Goal: Transaction & Acquisition: Purchase product/service

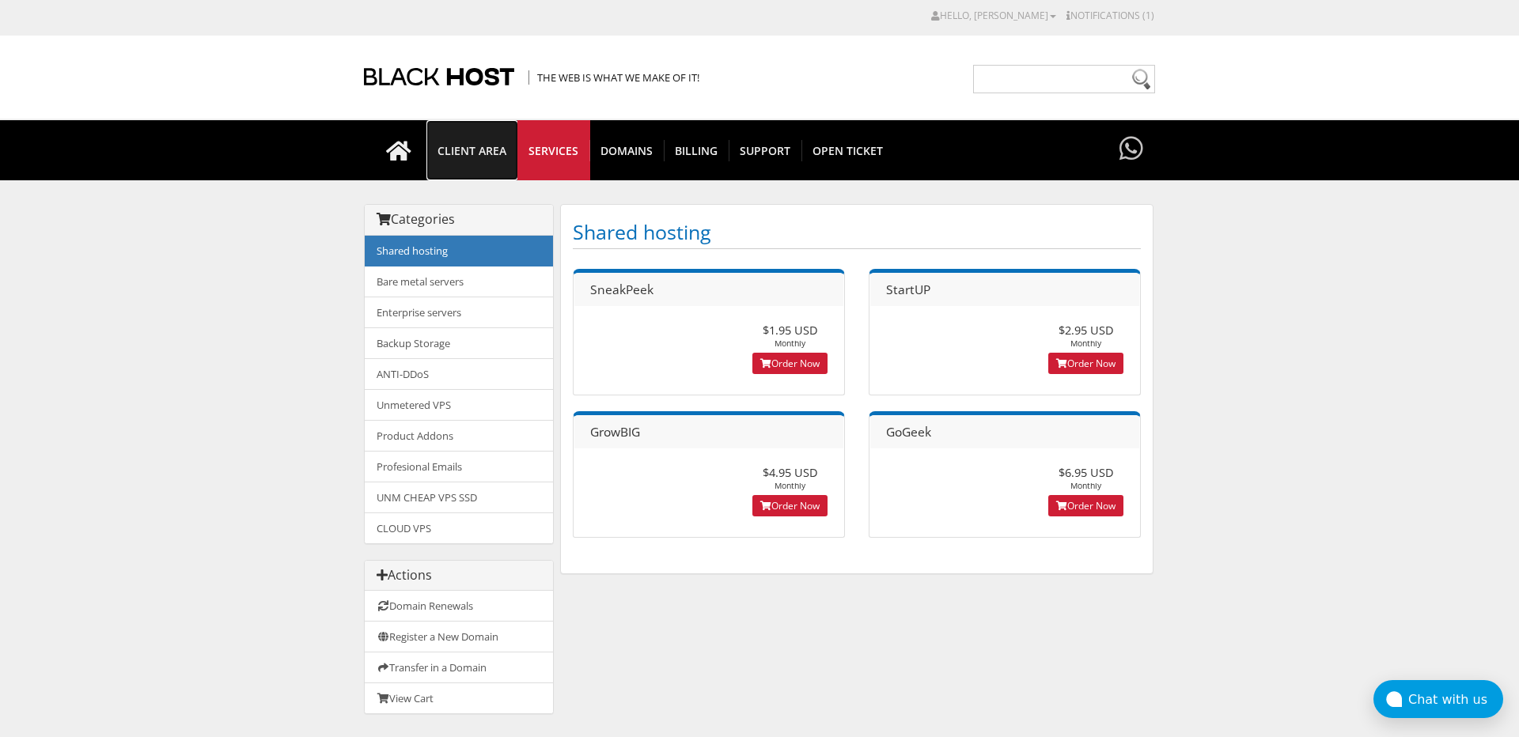
click at [481, 142] on span "CLIENT AREA" at bounding box center [471, 150] width 91 height 21
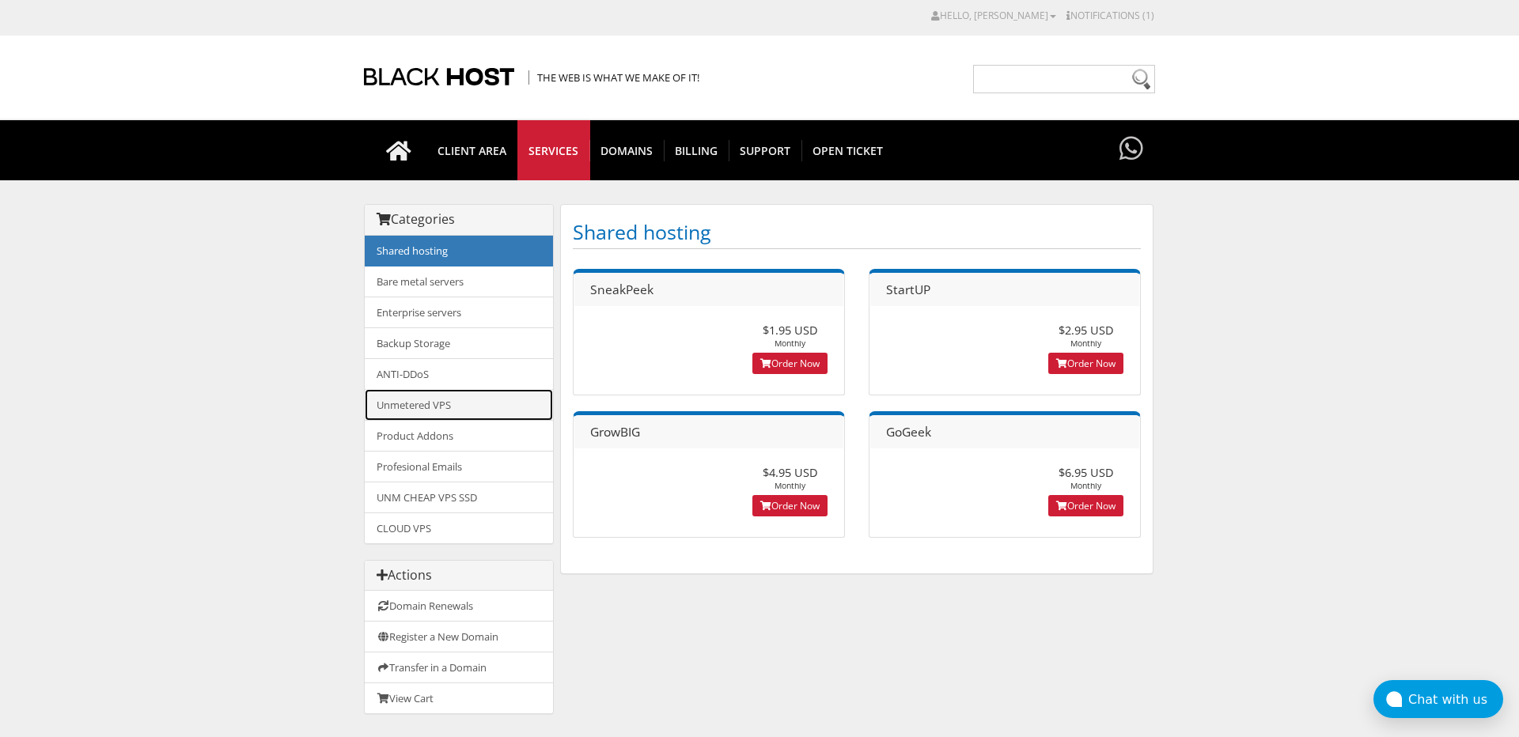
click at [457, 401] on link "Unmetered VPS" at bounding box center [459, 405] width 188 height 32
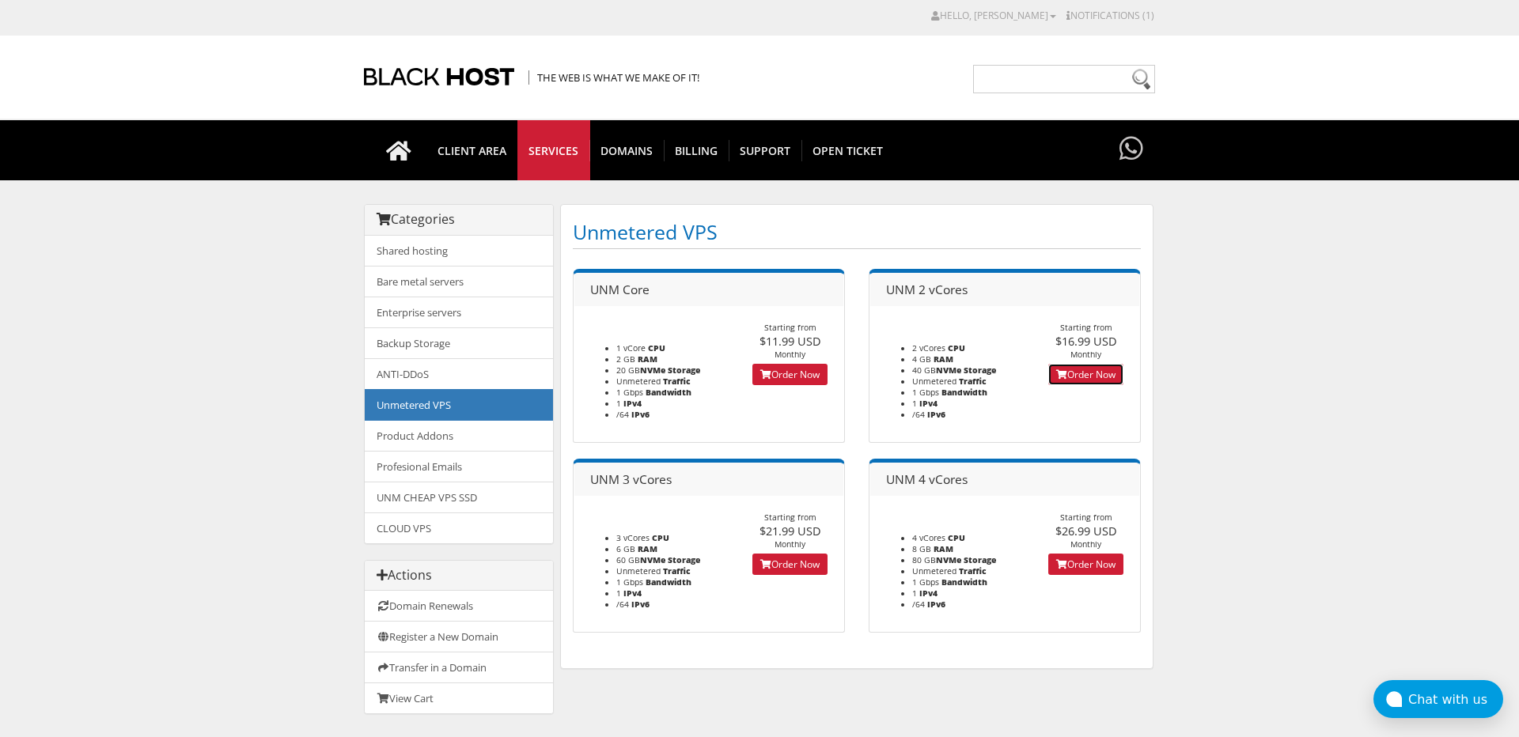
click at [1101, 383] on link "Order Now" at bounding box center [1085, 374] width 75 height 21
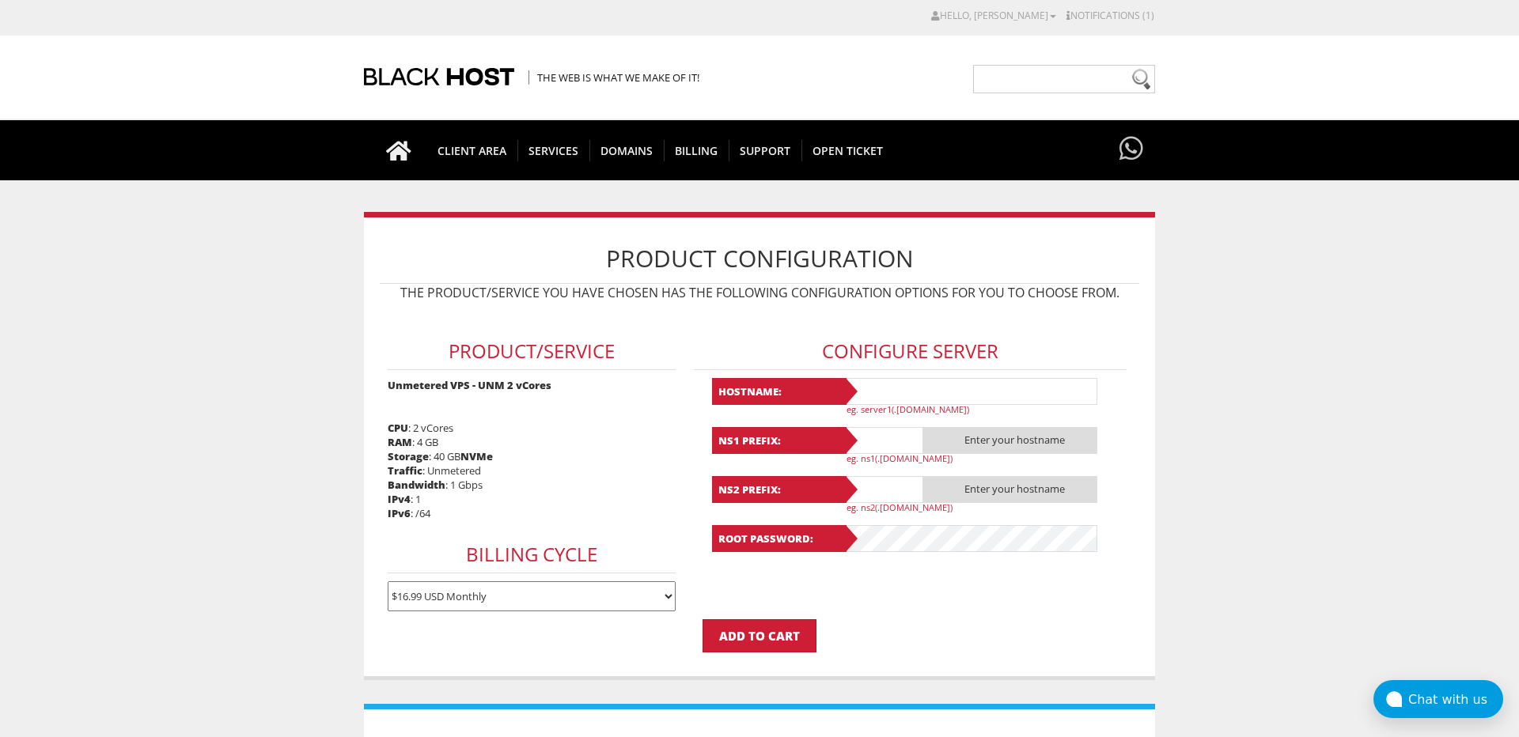
click at [388, 582] on select "$16.99 USD Monthly $48.42 USD Quarterly $91.74 USD Semi-Annually $173.29 USD An…" at bounding box center [532, 597] width 289 height 30
select select "semiannually"
click option "$91.74 USD Semi-Annually" at bounding box center [0, 0] width 0 height 0
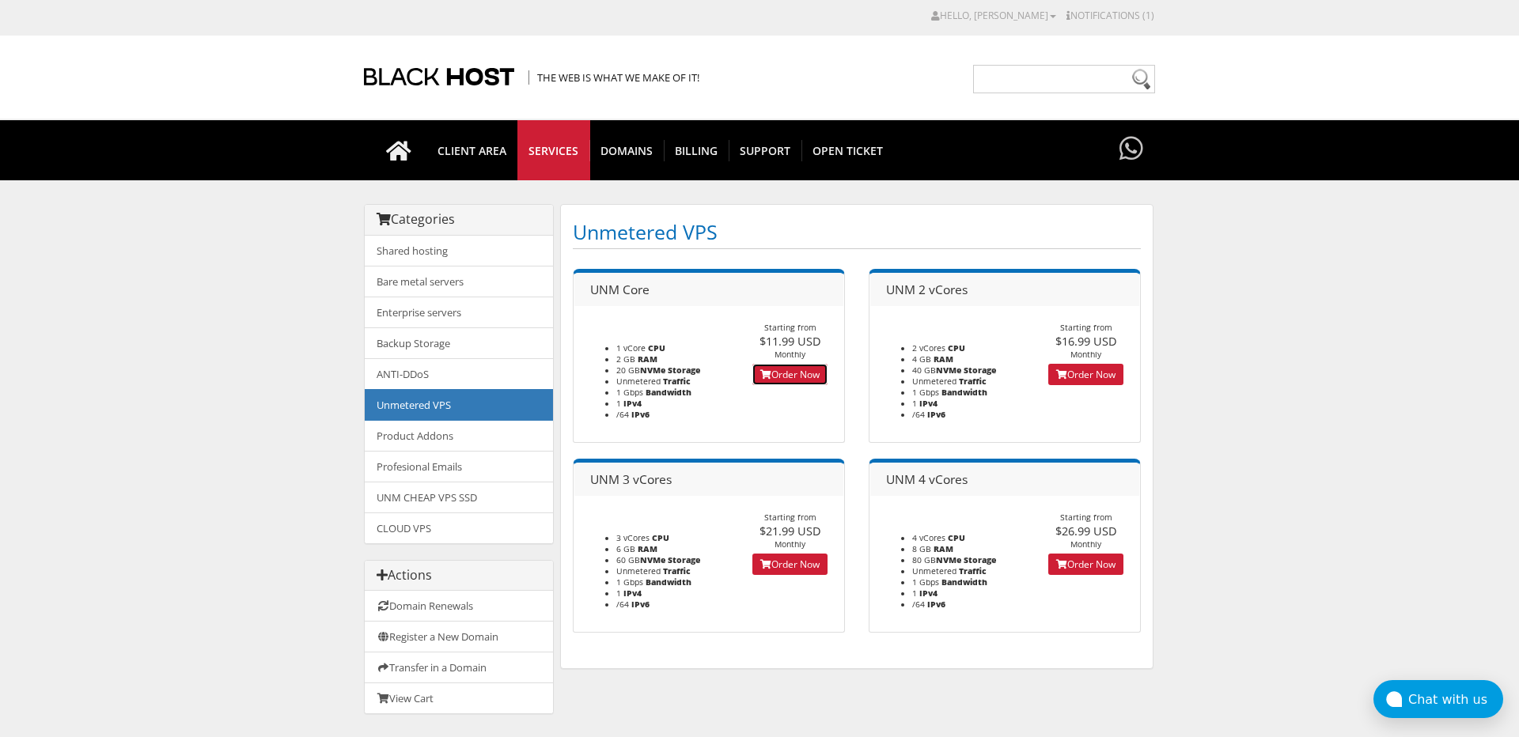
click at [808, 371] on link "Order Now" at bounding box center [789, 374] width 75 height 21
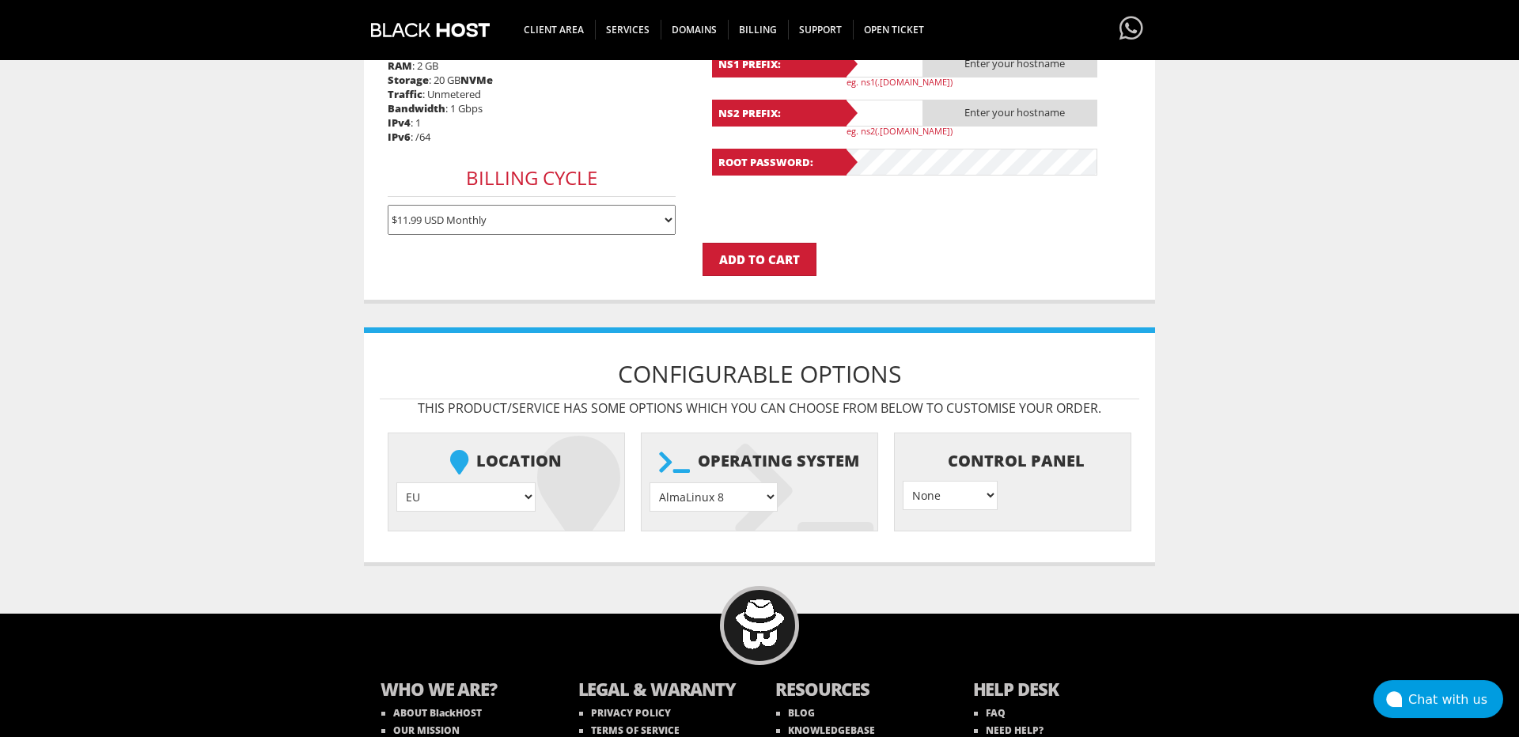
scroll to position [290, 0]
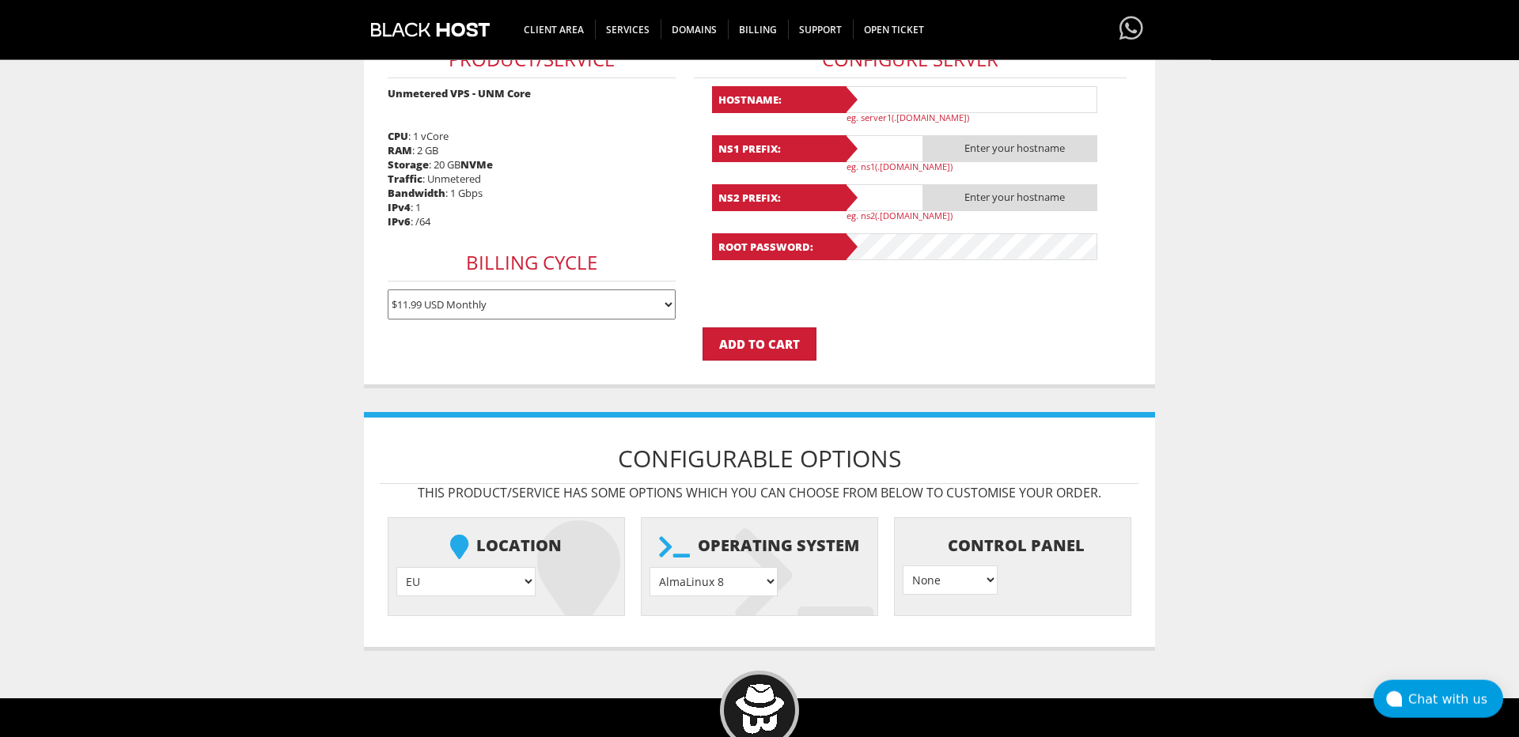
click at [396, 567] on select "EU } USA } London } Amsterdam } Vienna } Chicago }" at bounding box center [465, 581] width 139 height 29
click at [448, 587] on select "EU } USA } London } Amsterdam } Vienna } Chicago }" at bounding box center [465, 581] width 139 height 29
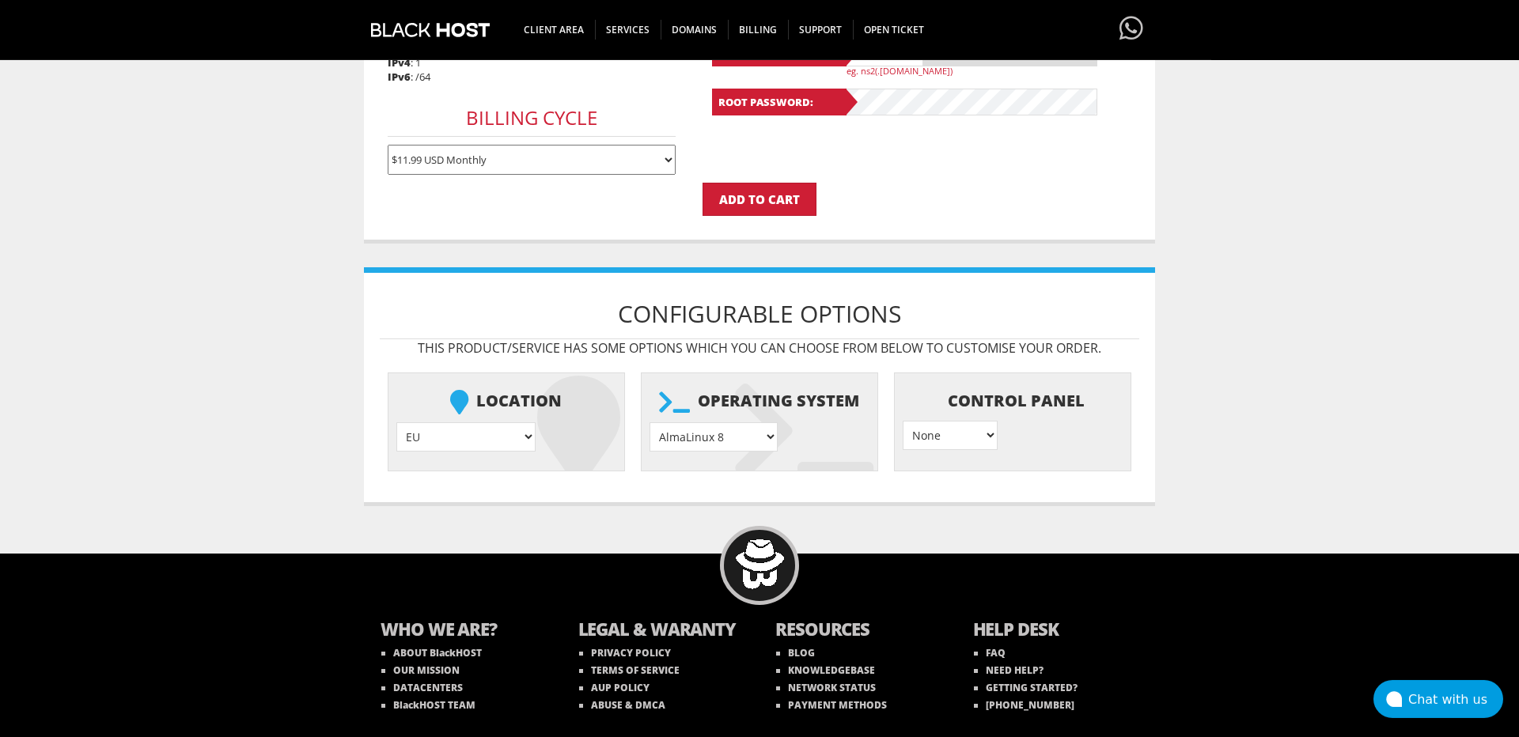
scroll to position [478, 0]
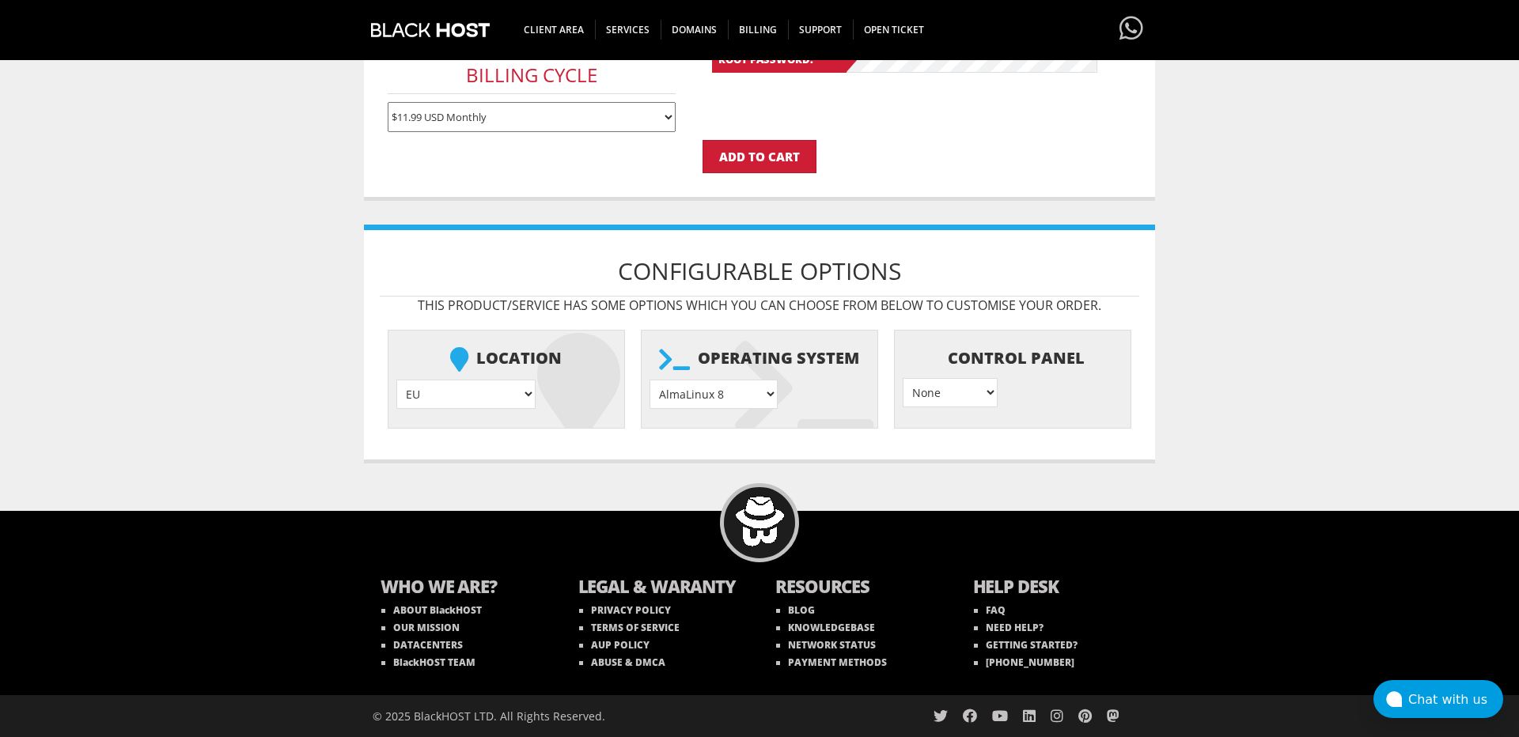
click at [396, 380] on select "EU } USA } London } Amsterdam } Vienna } Chicago }" at bounding box center [465, 394] width 139 height 29
select select "1178"
click option "[GEOGRAPHIC_DATA]" at bounding box center [0, 0] width 0 height 0
click at [650, 380] on select "AlmaLinux 8 } AlmaLinux 9 } AlmaLinux 10 } Rocky Linux 8 } Rocky Linux 9 } Cent…" at bounding box center [714, 394] width 128 height 29
select select "248"
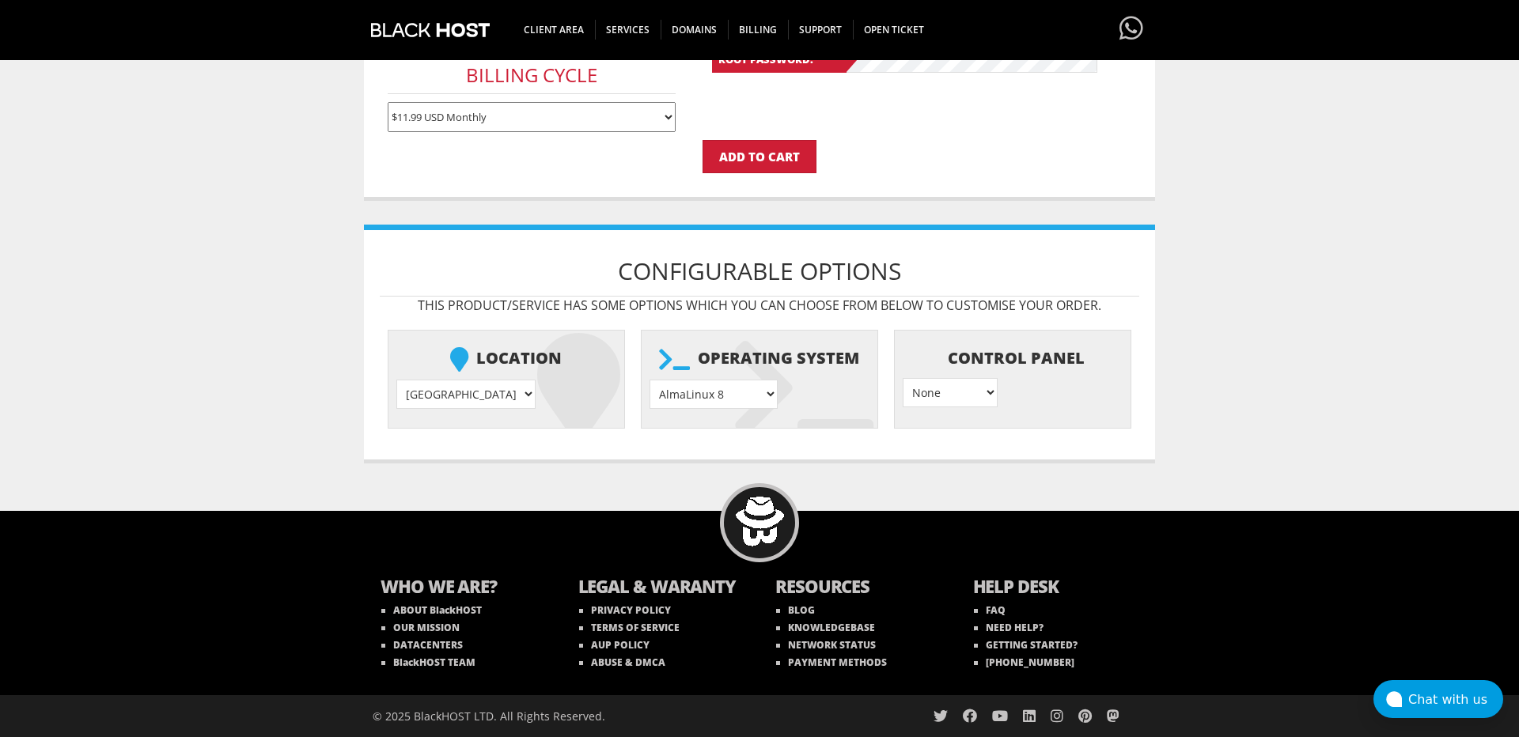
click option "Debian 12" at bounding box center [0, 0] width 0 height 0
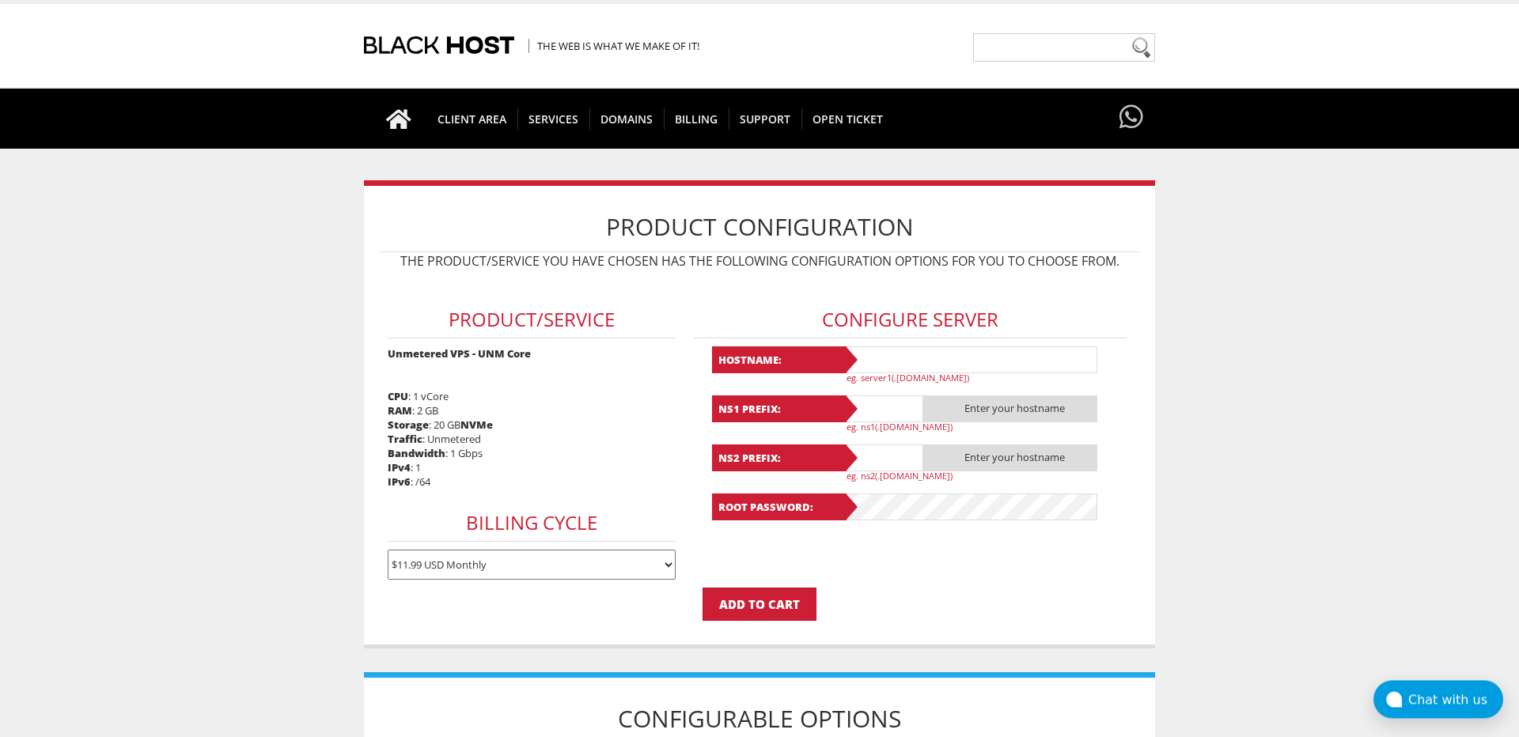
scroll to position [26, 0]
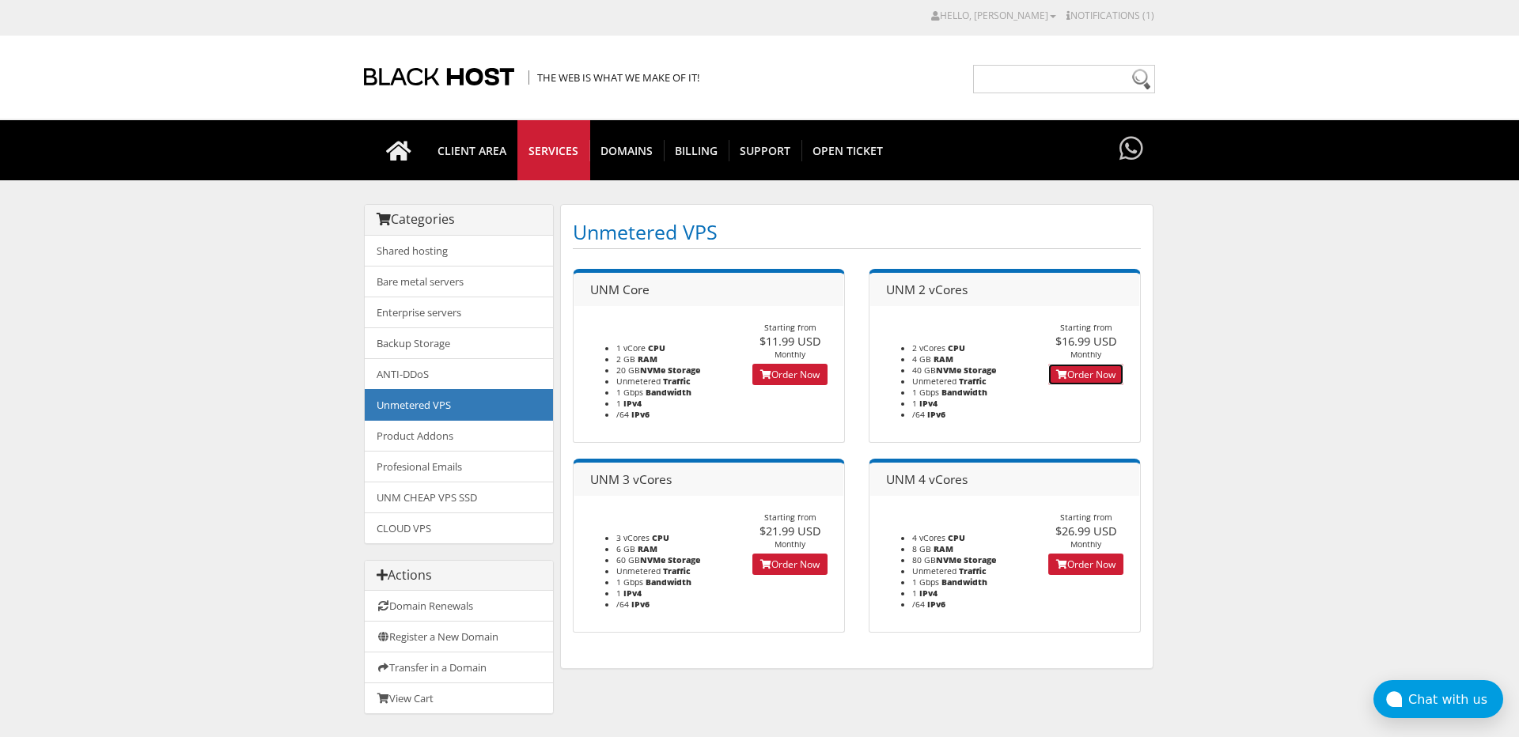
click at [1095, 378] on link "Order Now" at bounding box center [1085, 374] width 75 height 21
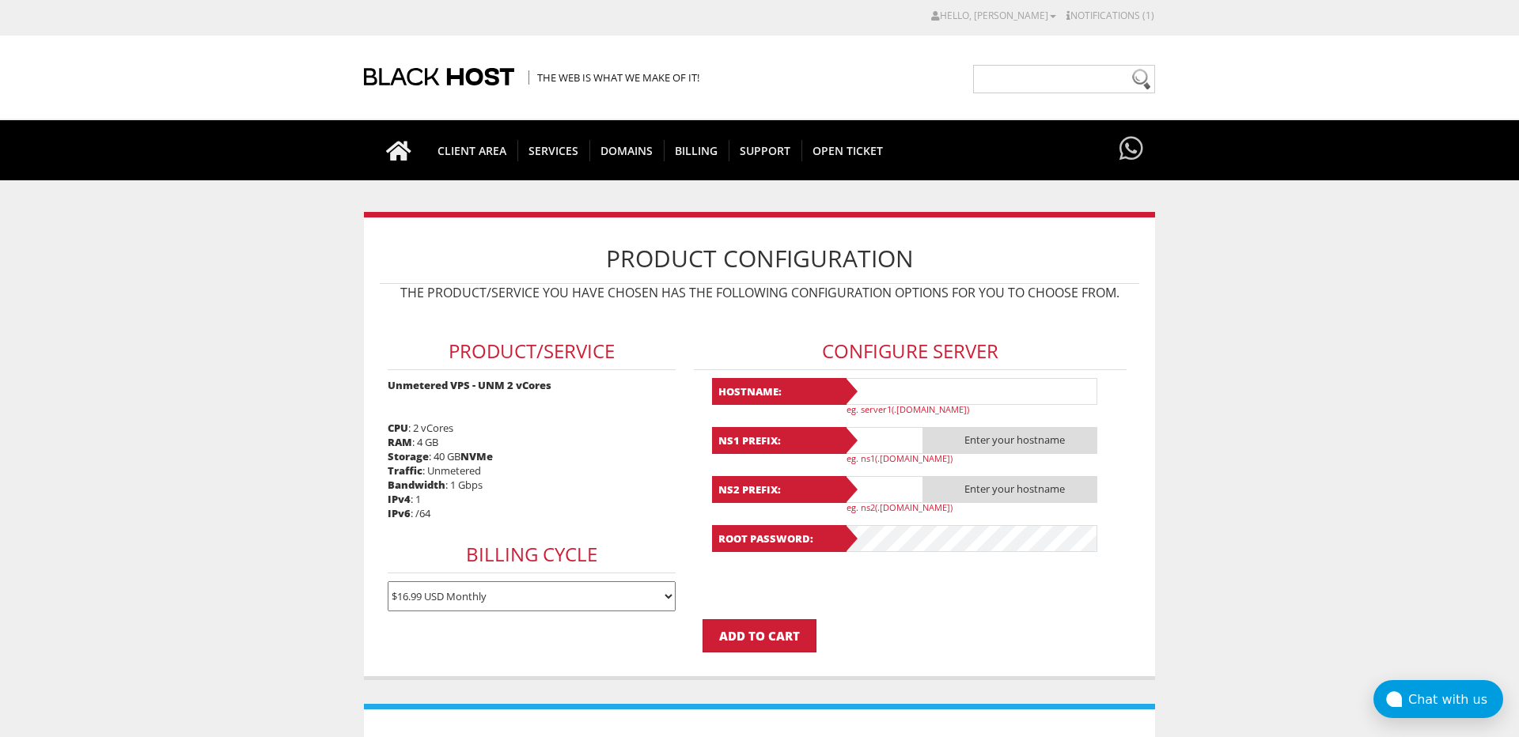
click at [388, 582] on select "$16.99 USD Monthly $48.42 USD Quarterly $91.74 USD Semi-Annually $173.29 USD An…" at bounding box center [532, 597] width 289 height 30
click at [232, 549] on body "CAD CHF EUR GBP JPY MKD RUB USD Hello, JOSEPH Credit Card Details Contacts/Sub-…" at bounding box center [759, 612] width 1519 height 1209
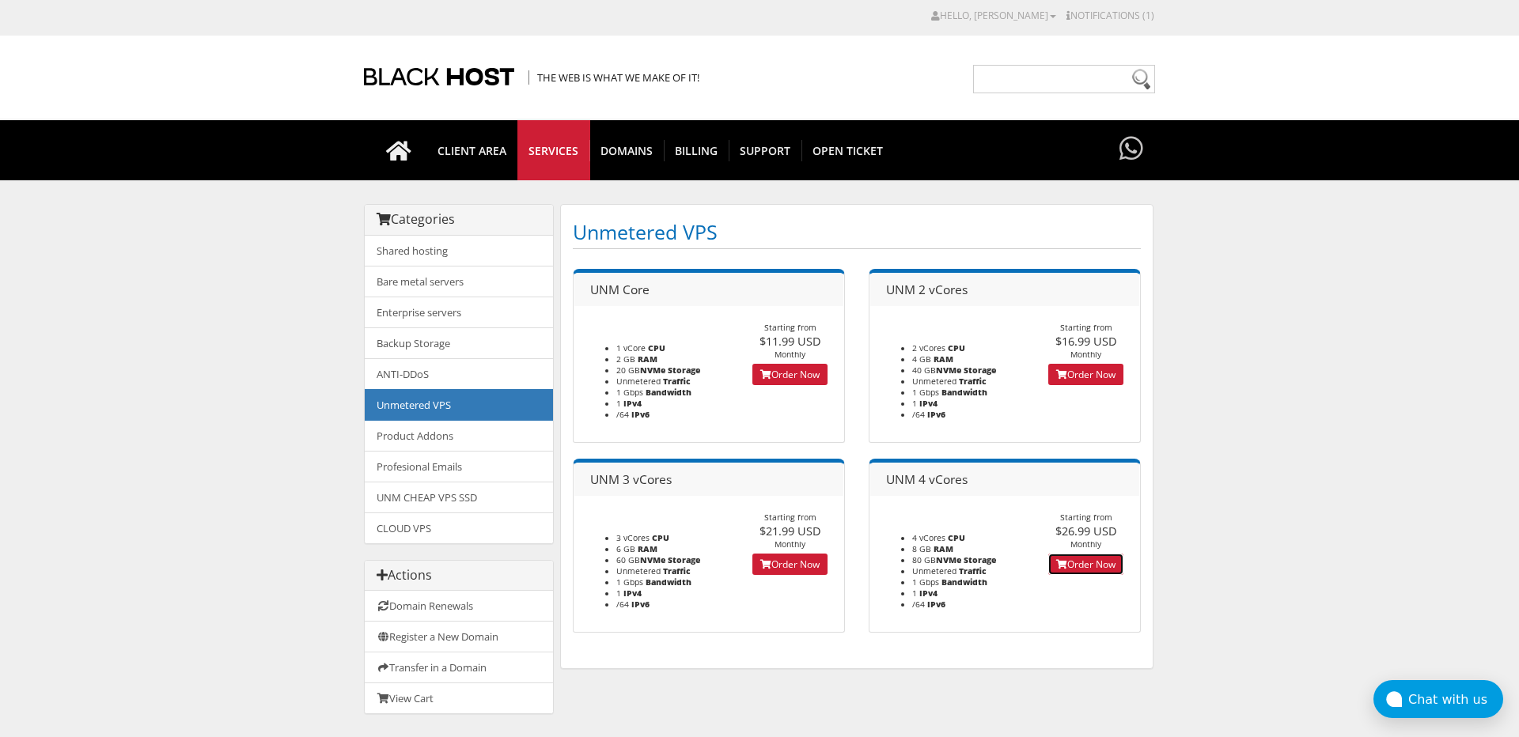
click at [1095, 570] on link "Order Now" at bounding box center [1085, 564] width 75 height 21
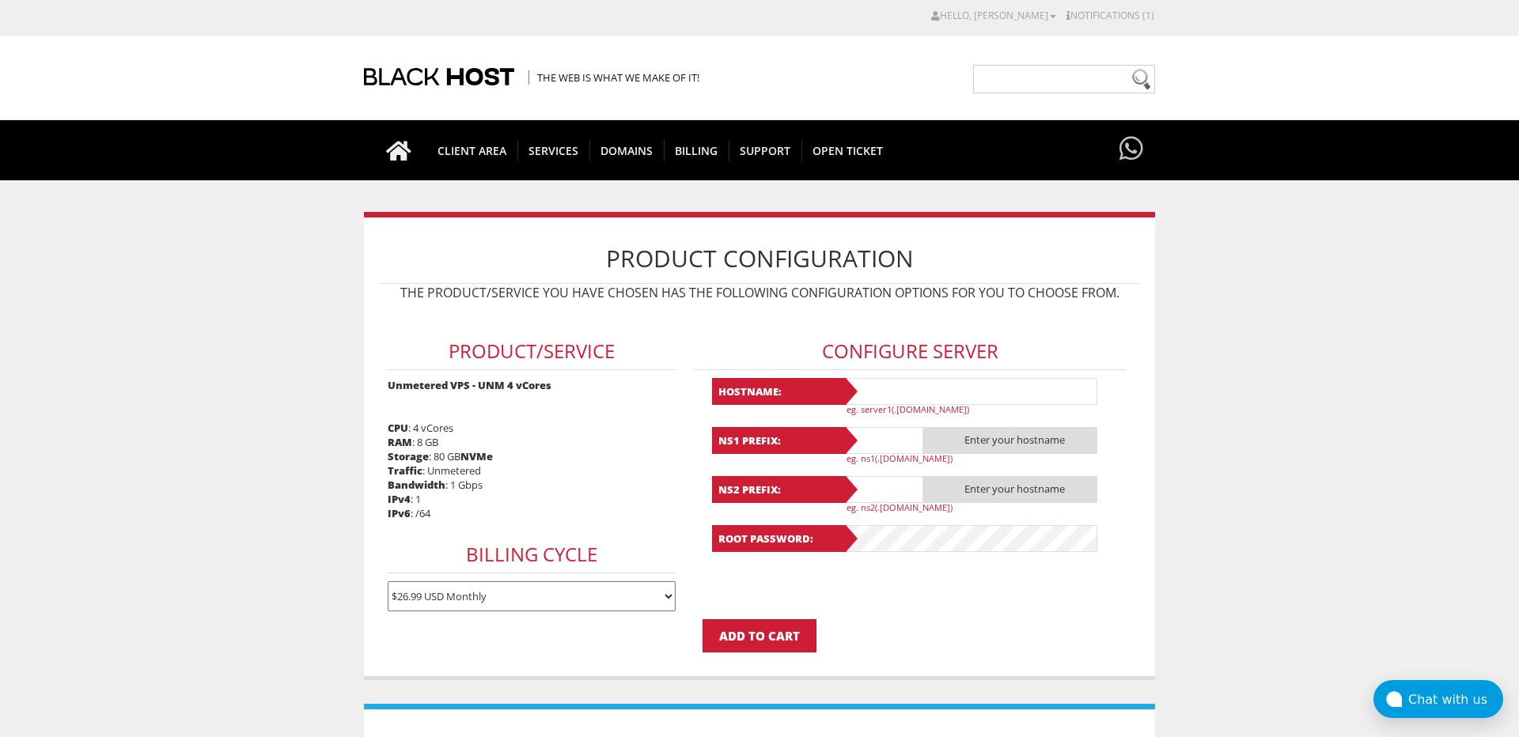
click at [388, 582] on select "$26.99 USD Monthly $76.92 USD Quarterly $145.74 USD Semi-Annually $275.29 USD A…" at bounding box center [532, 597] width 289 height 30
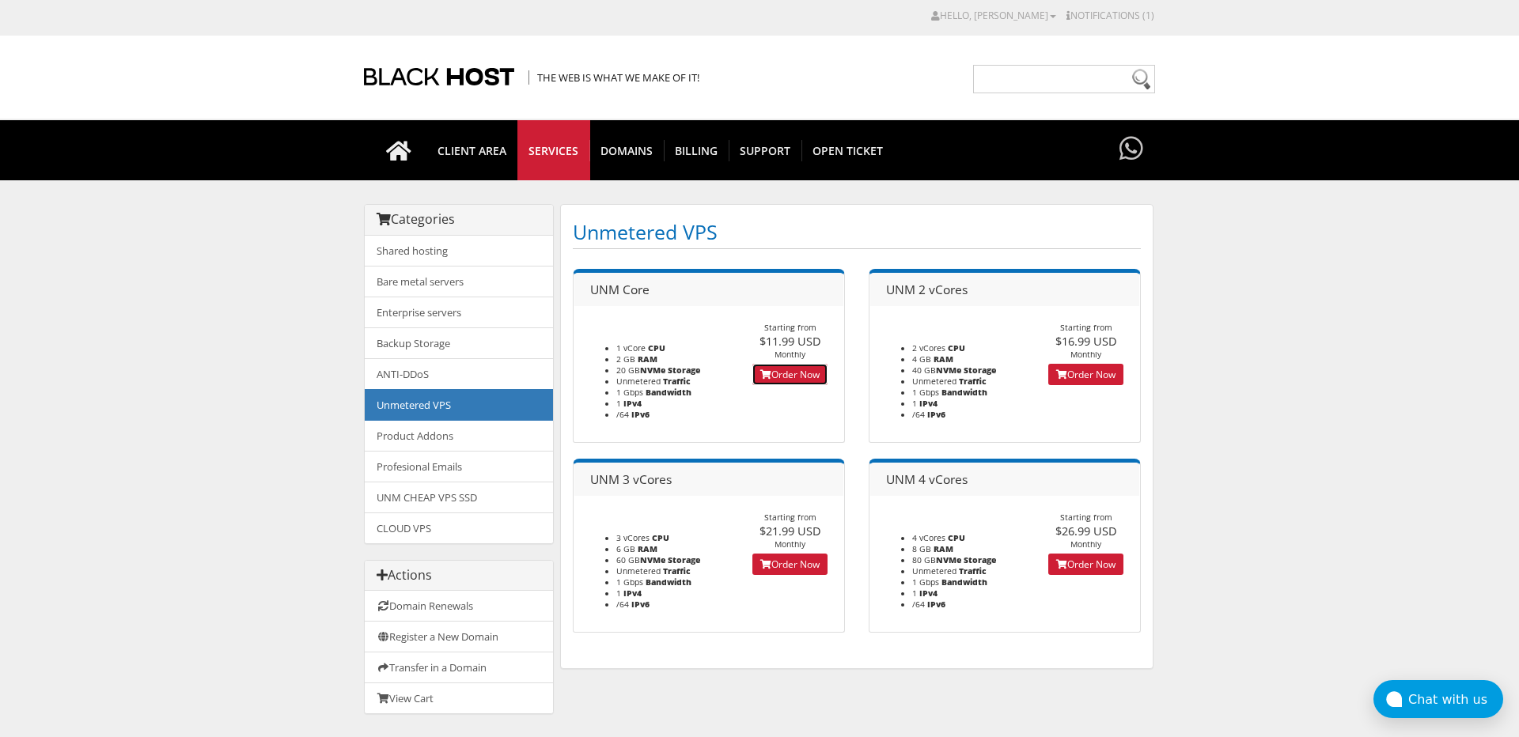
click at [794, 370] on link "Order Now" at bounding box center [789, 374] width 75 height 21
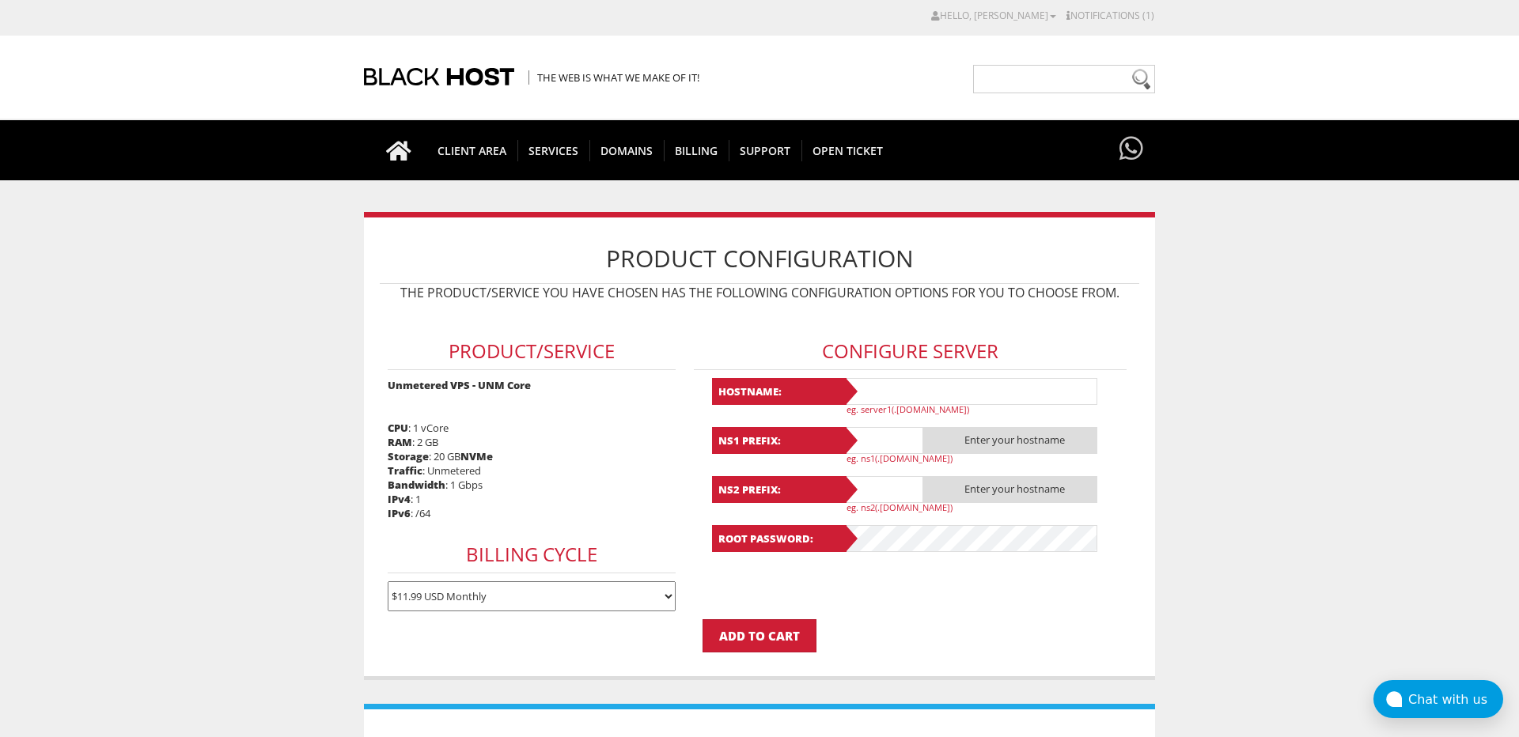
click at [388, 582] on select "$11.99 USD Monthly $34.17 USD Quarterly $64.74 USD Semi-Annually $122.29 USD An…" at bounding box center [532, 597] width 289 height 30
select select "annually"
click option "$122.29 USD Annually" at bounding box center [0, 0] width 0 height 0
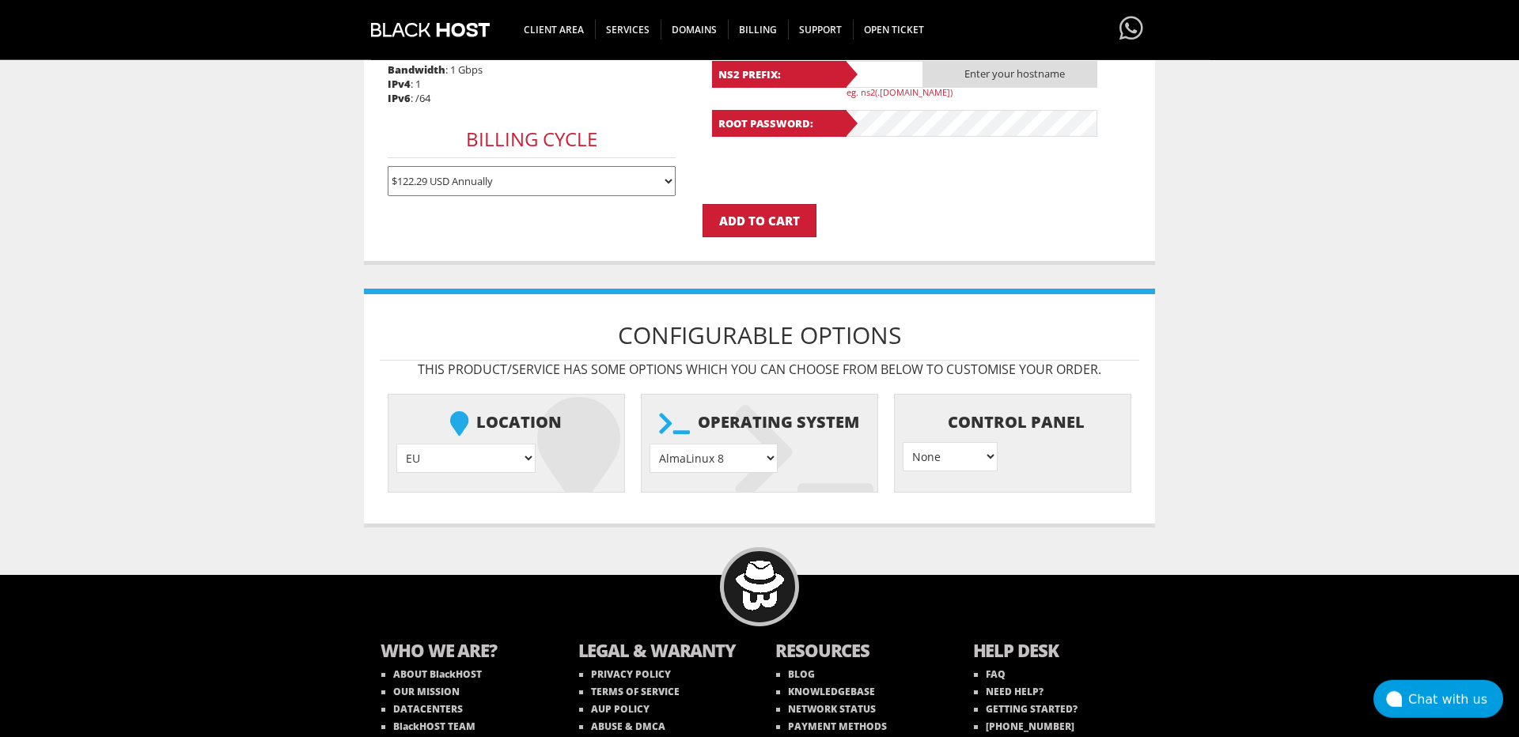
scroll to position [418, 0]
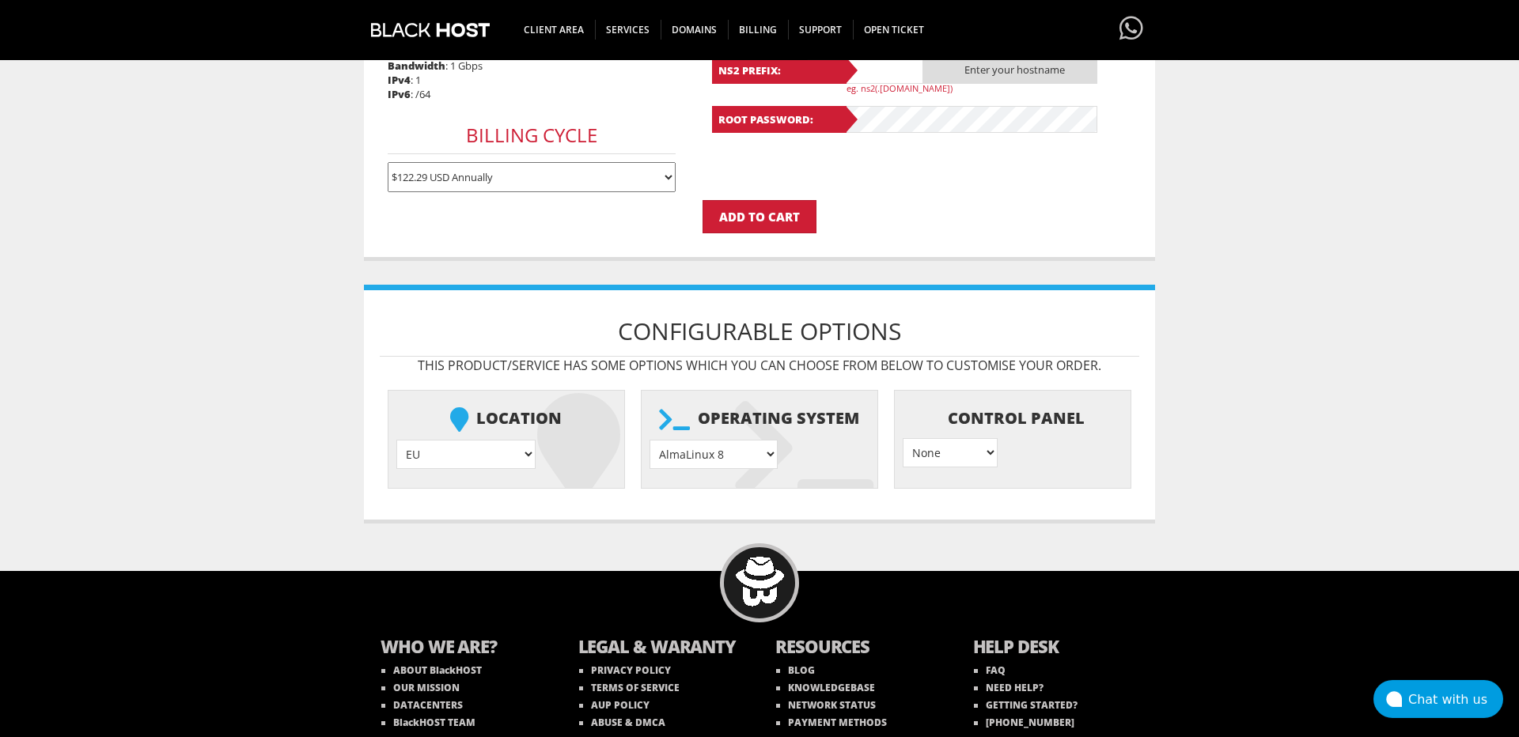
click at [396, 440] on select "EU } USA } London } Amsterdam } Vienna } Chicago }" at bounding box center [465, 454] width 139 height 29
select select "1178"
click option "[GEOGRAPHIC_DATA]" at bounding box center [0, 0] width 0 height 0
click at [650, 440] on select "AlmaLinux 8 } AlmaLinux 9 } AlmaLinux 10 } Rocky Linux 8 } Rocky Linux 9 } Cent…" at bounding box center [714, 454] width 128 height 29
select select "248"
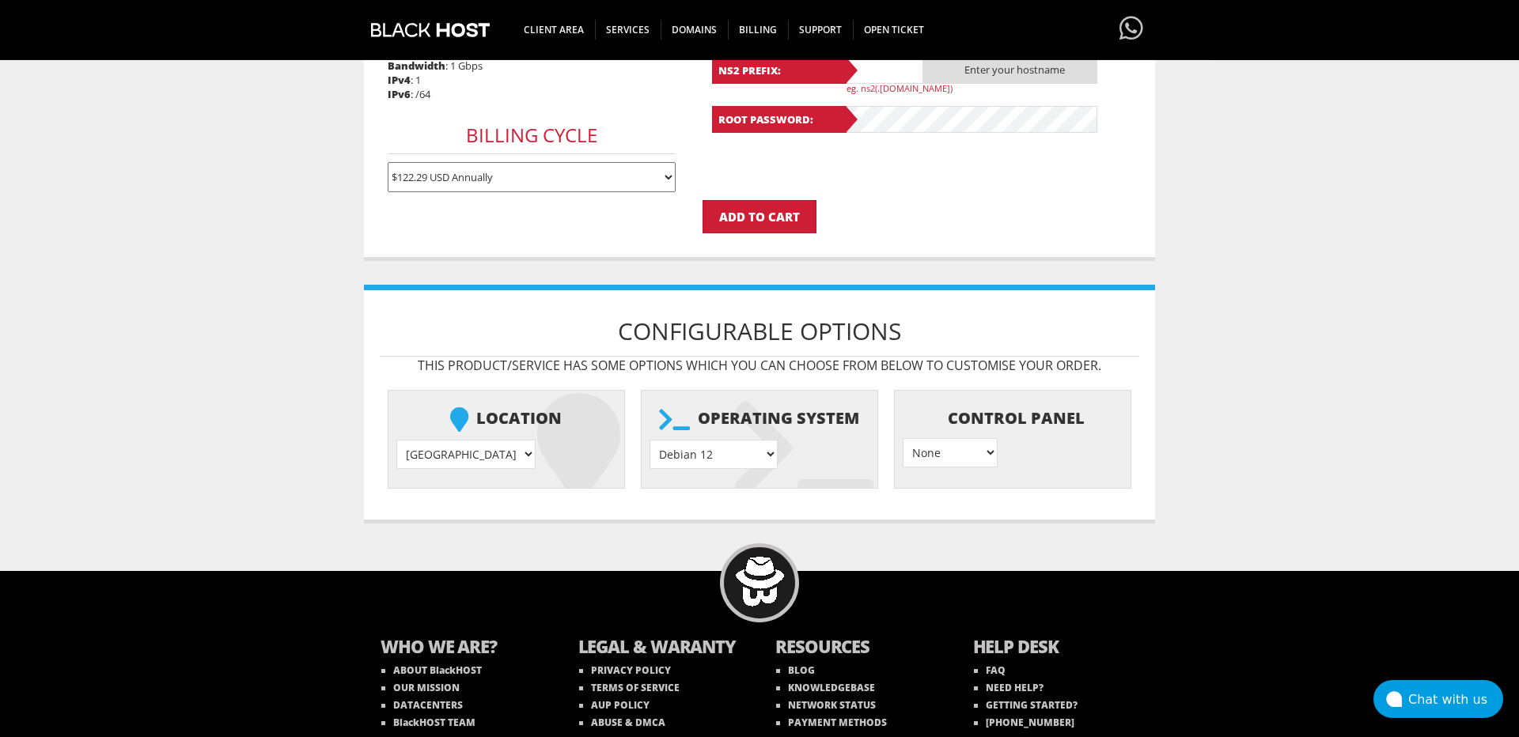
click option "Debian 12" at bounding box center [0, 0] width 0 height 0
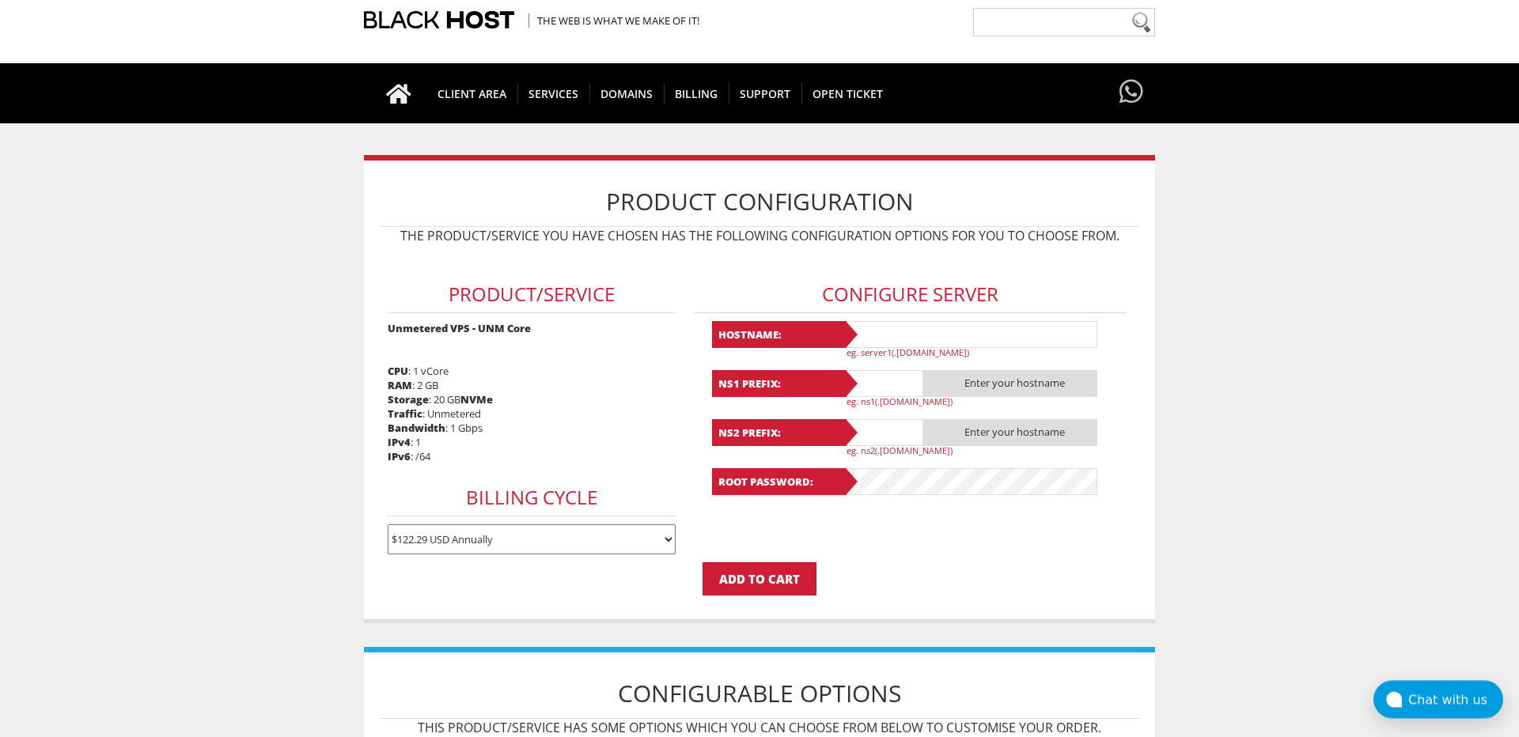
scroll to position [0, 0]
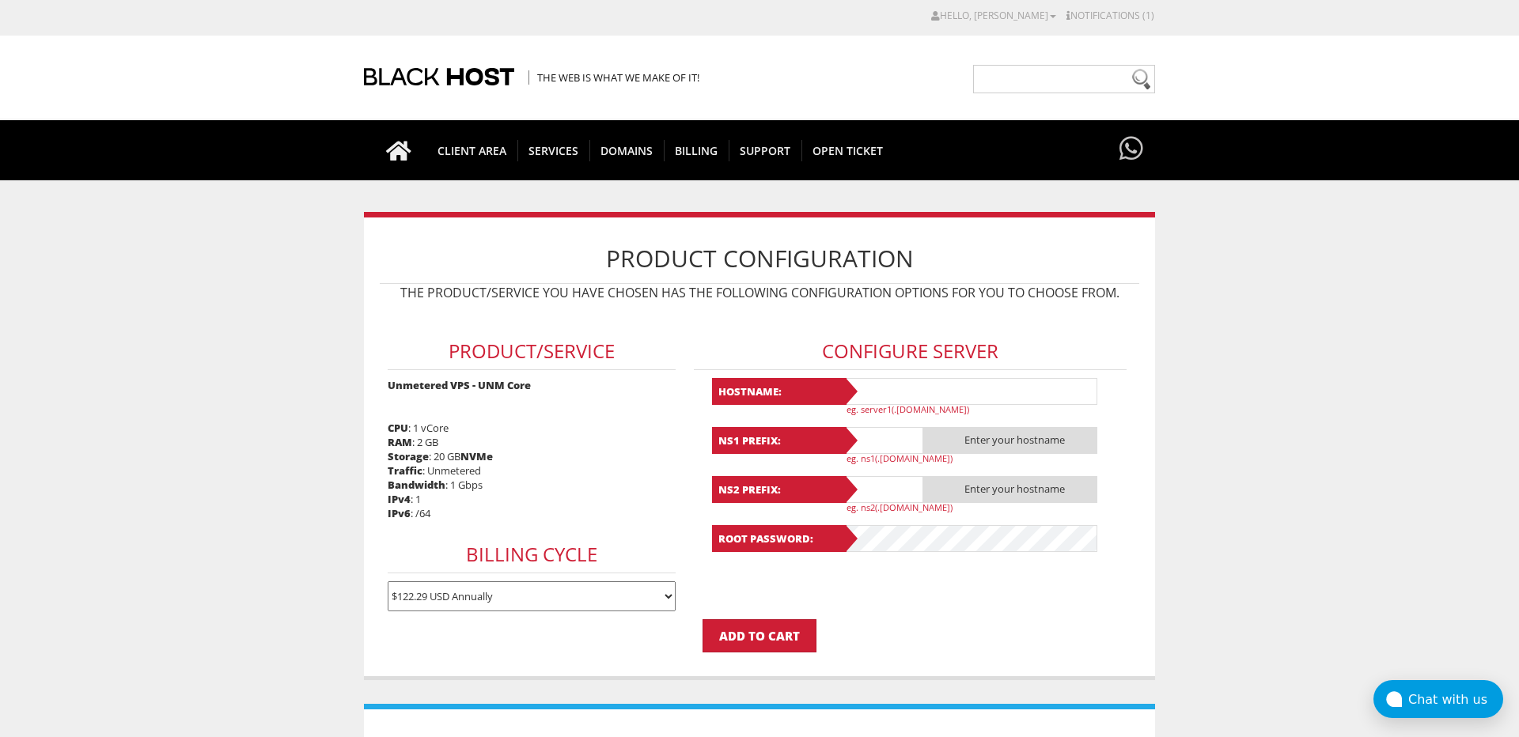
click at [908, 388] on input "text" at bounding box center [970, 391] width 253 height 27
type input "bv.josephwcarrillo.actor"
click at [893, 442] on input "text" at bounding box center [883, 440] width 79 height 27
click at [886, 442] on input "ns1.bv.josepphwcarrillo.actor" at bounding box center [883, 440] width 79 height 27
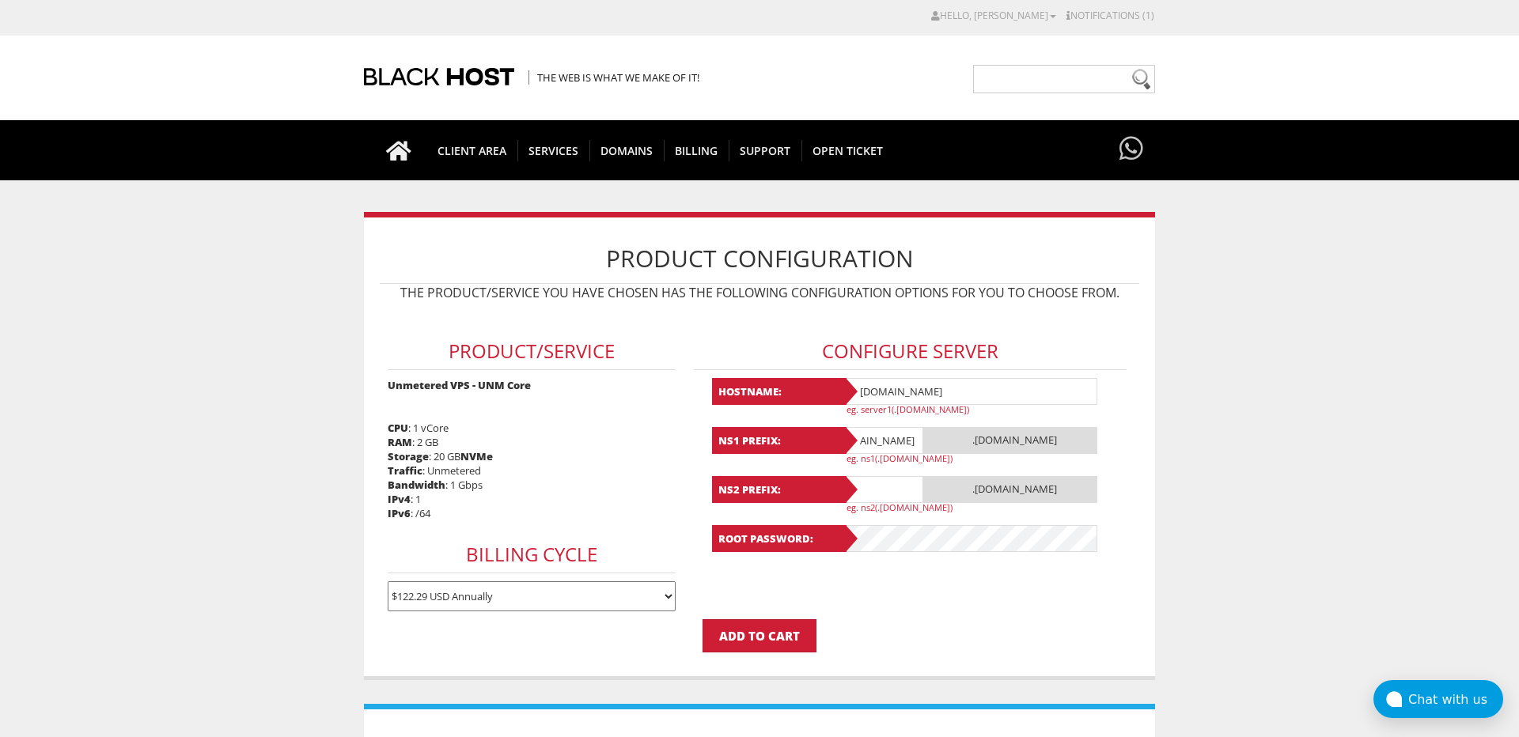
type input "ns1.bv.josepphwcarrillo.actor"
click at [885, 505] on p "eg. ns2(.yourdomain.com)" at bounding box center [977, 508] width 261 height 12
click at [895, 480] on input "text" at bounding box center [883, 489] width 79 height 27
paste input "ns1.bv.josepphwcarrillo.actor"
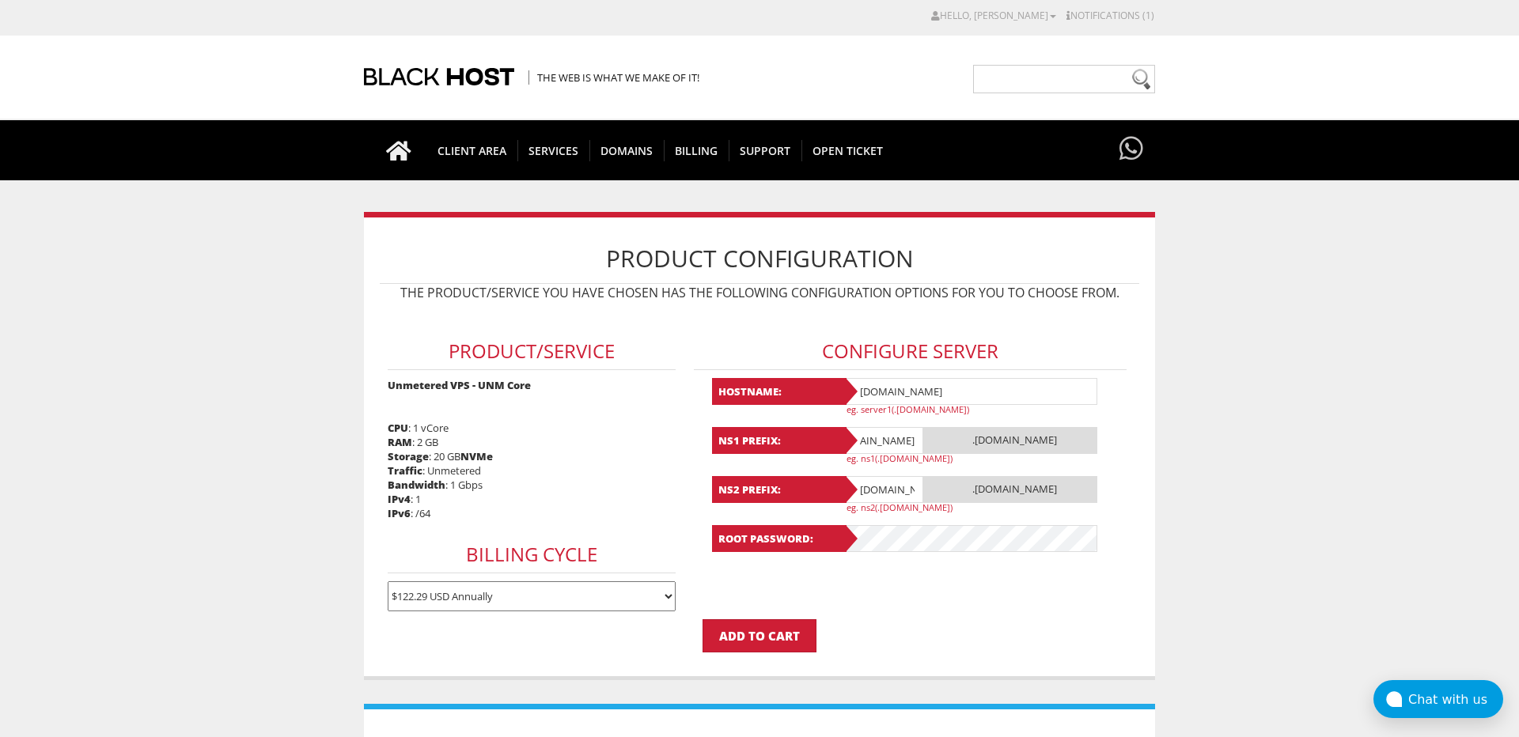
drag, startPoint x: 895, startPoint y: 480, endPoint x: 739, endPoint y: 473, distance: 156.0
click at [844, 476] on input "ns1.bv.josepphwcarrillo.actor" at bounding box center [883, 489] width 79 height 27
click at [878, 490] on input "ns1.bv.josepphwcarrillo.actor" at bounding box center [883, 489] width 79 height 27
type input "ns2.bv.josepphwcarrillo.actor"
click at [388, 582] on select "$11.99 USD Monthly $34.17 USD Quarterly $64.74 USD Semi-Annually $122.29 USD An…" at bounding box center [532, 597] width 289 height 30
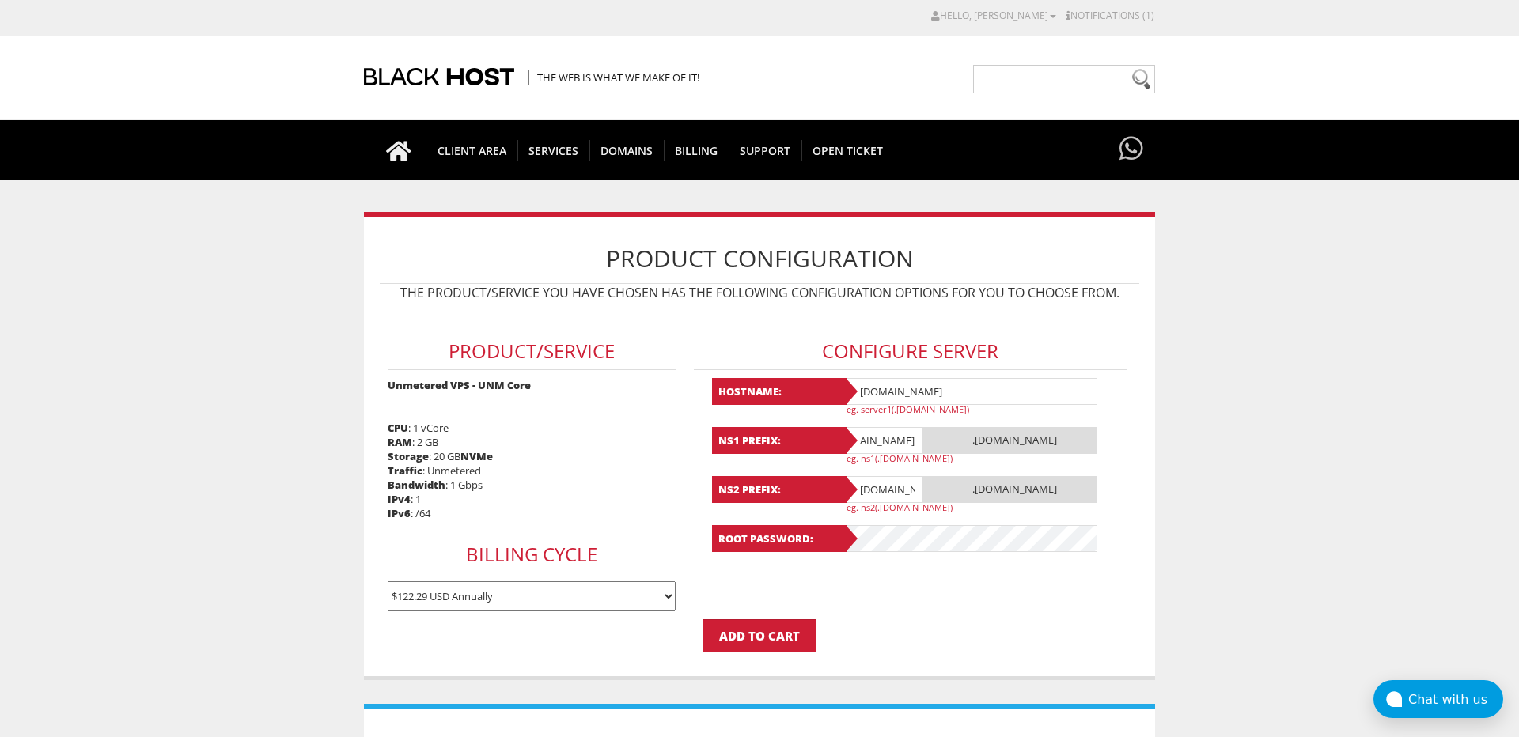
select select "semiannually"
click option "$64.74 USD Semi-Annually" at bounding box center [0, 0] width 0 height 0
click at [791, 650] on input "Add to Cart" at bounding box center [760, 636] width 114 height 33
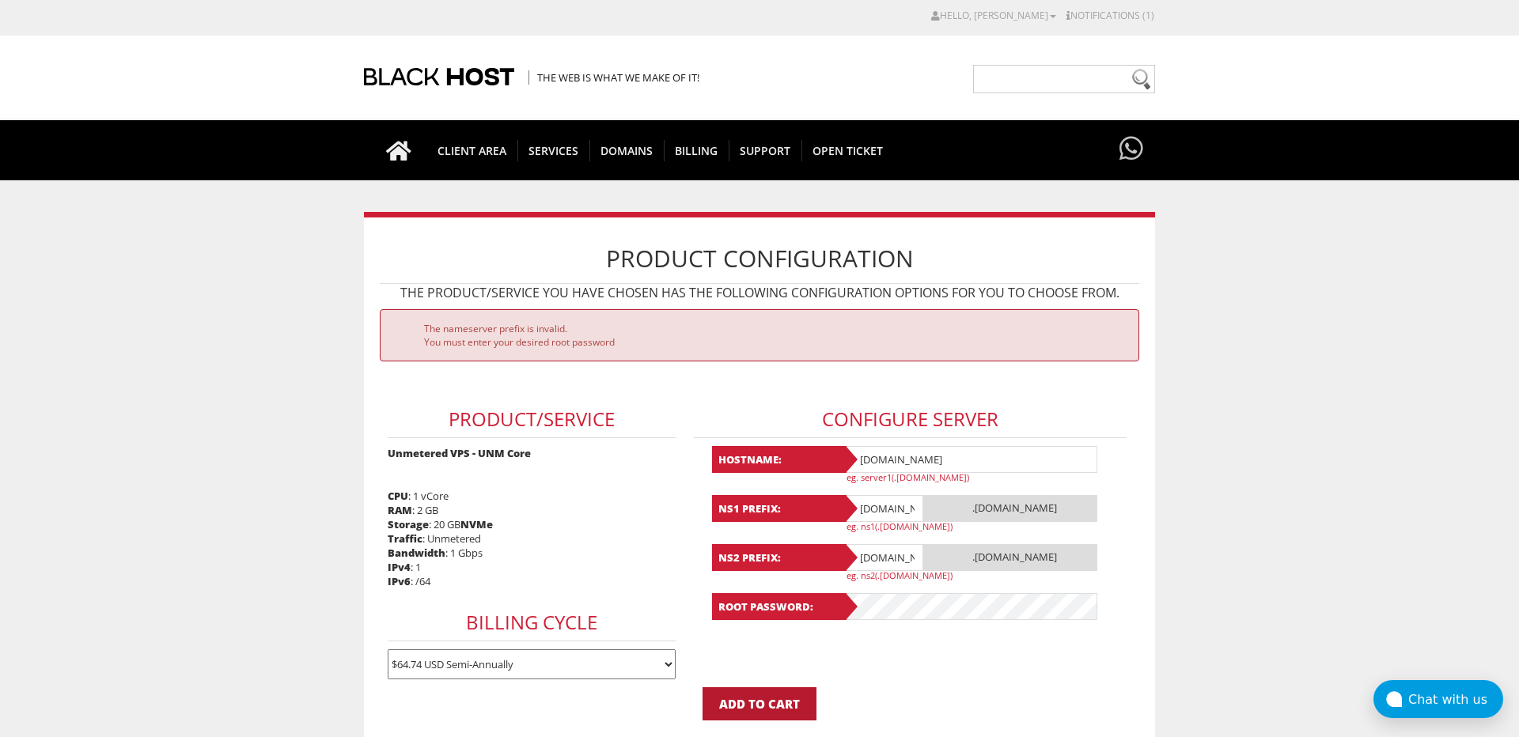
click at [794, 689] on input "Add to Cart" at bounding box center [760, 704] width 114 height 33
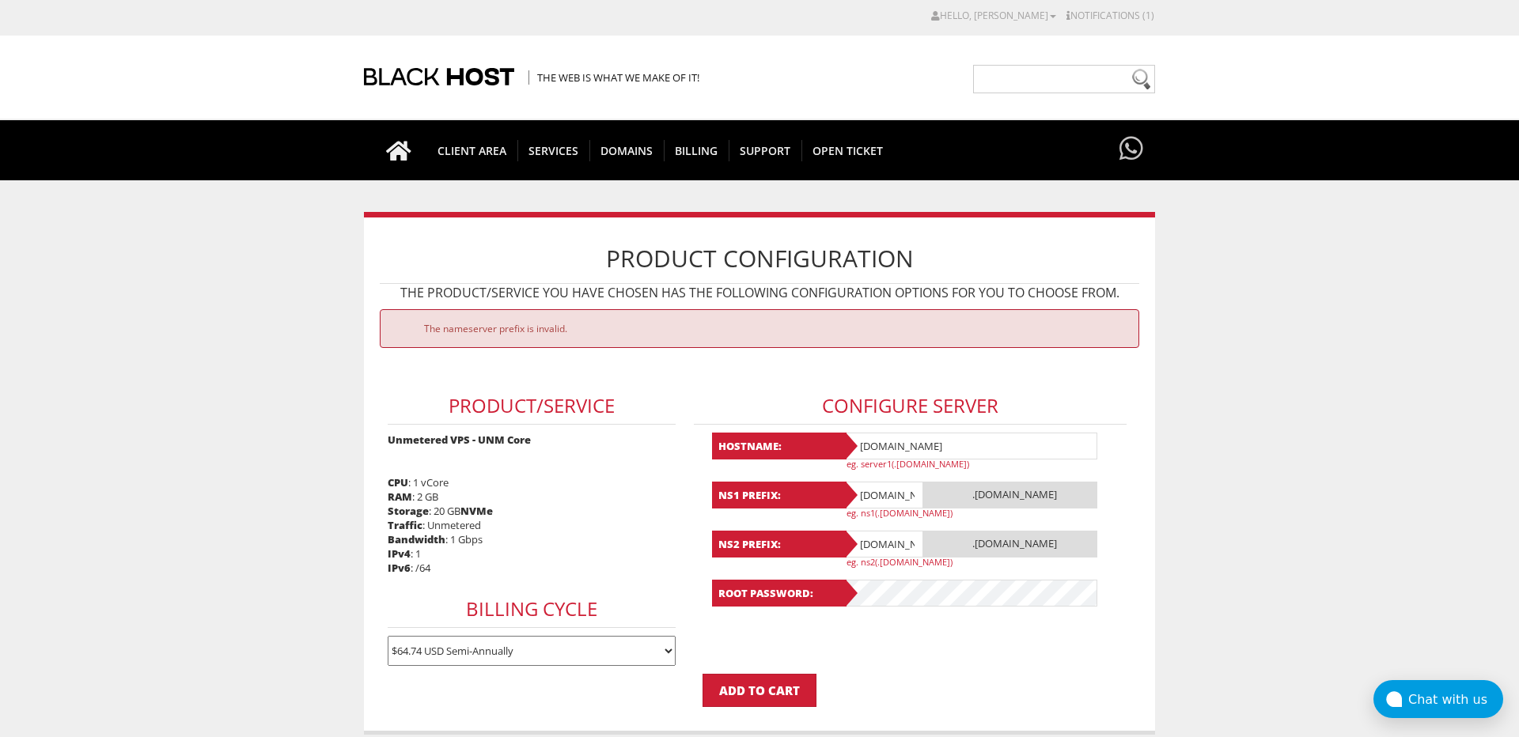
scroll to position [0, 85]
drag, startPoint x: 878, startPoint y: 495, endPoint x: 1055, endPoint y: 513, distance: 177.3
click at [923, 509] on input "ns1.bv.josepphwcarrillo.actor" at bounding box center [883, 495] width 79 height 27
type input "ns1"
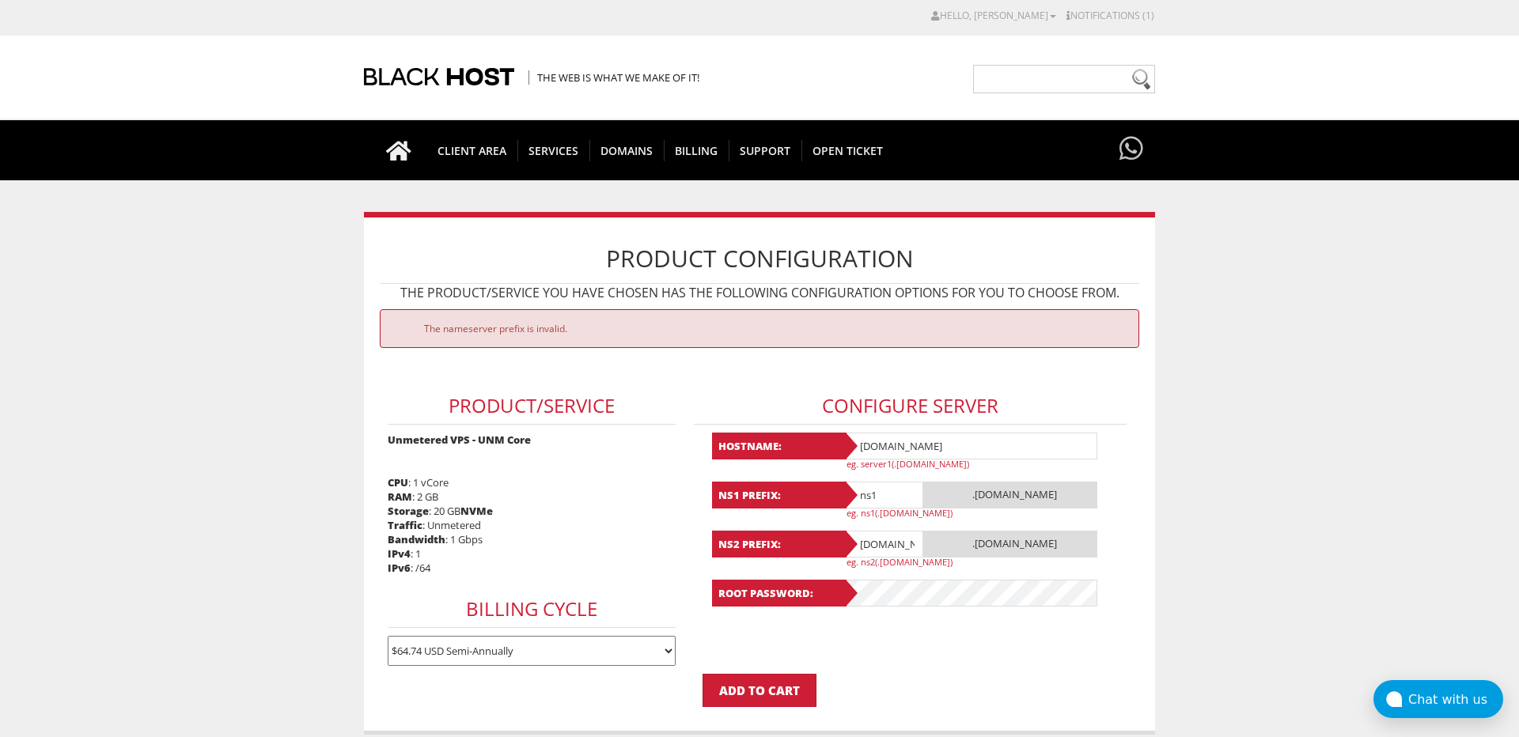
click at [1006, 533] on span ".bv.josephwcarrillo.actor" at bounding box center [1010, 544] width 174 height 27
drag, startPoint x: 878, startPoint y: 542, endPoint x: 1051, endPoint y: 576, distance: 175.8
click at [923, 558] on input "ns2.bv.josepphwcarrillo.actor" at bounding box center [883, 544] width 79 height 27
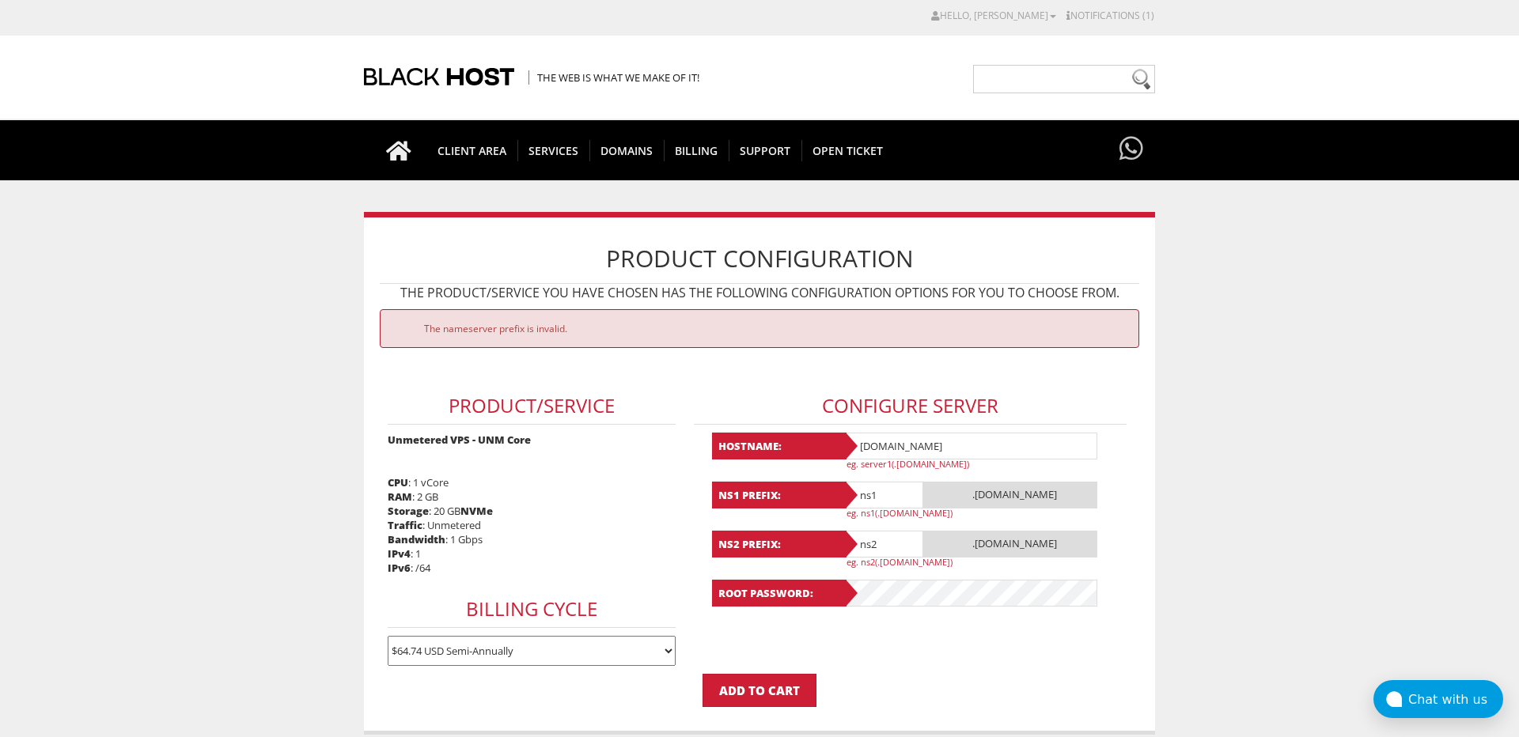
type input "ns2"
click at [1190, 595] on body "CAD CHF EUR GBP JPY MKD RUB USD Hello, JOSEPH Credit Card Details Contacts/Sub-…" at bounding box center [759, 640] width 1519 height 1264
click at [767, 697] on input "Add to Cart" at bounding box center [760, 690] width 114 height 33
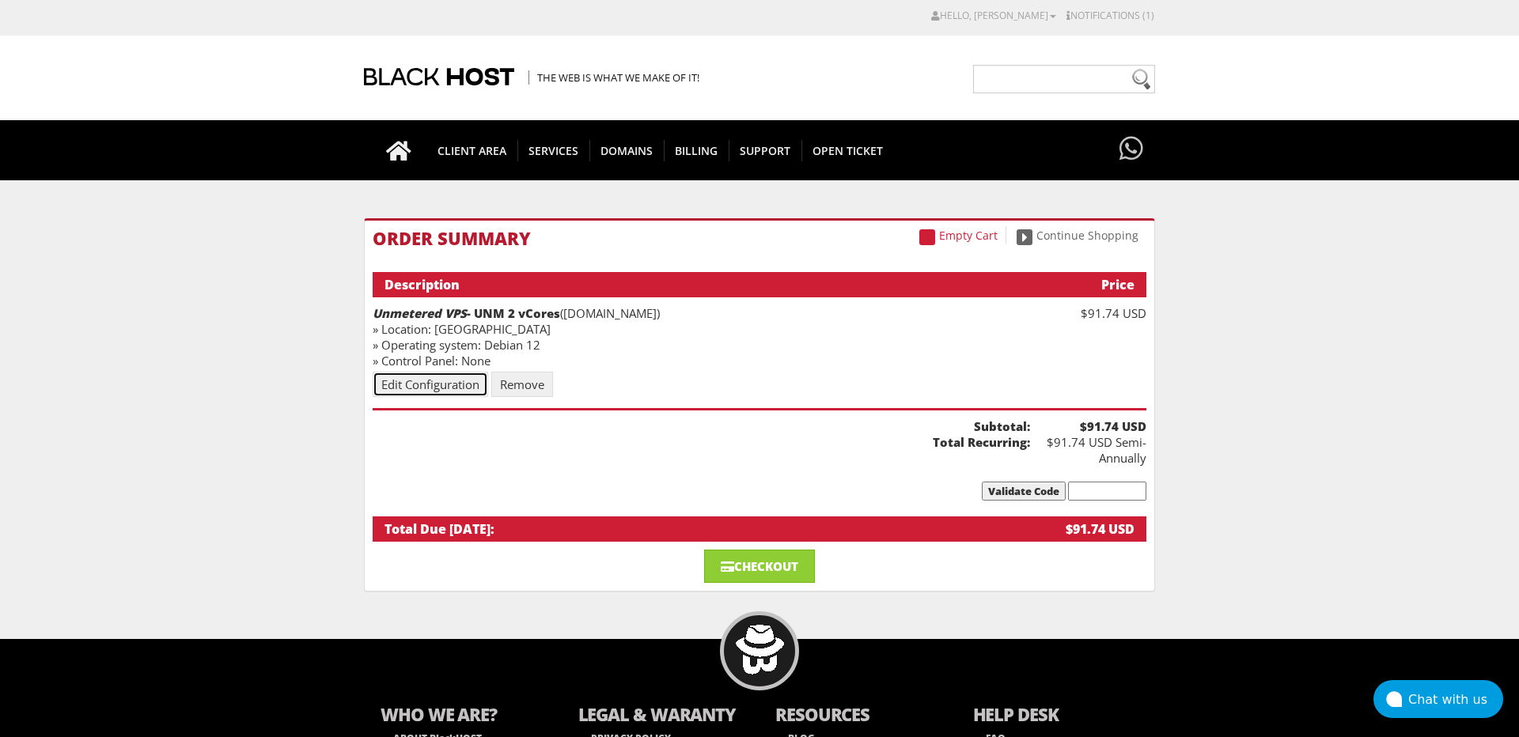
click at [411, 383] on link "Edit Configuration" at bounding box center [431, 384] width 116 height 25
click at [765, 563] on link "Checkout" at bounding box center [759, 566] width 111 height 33
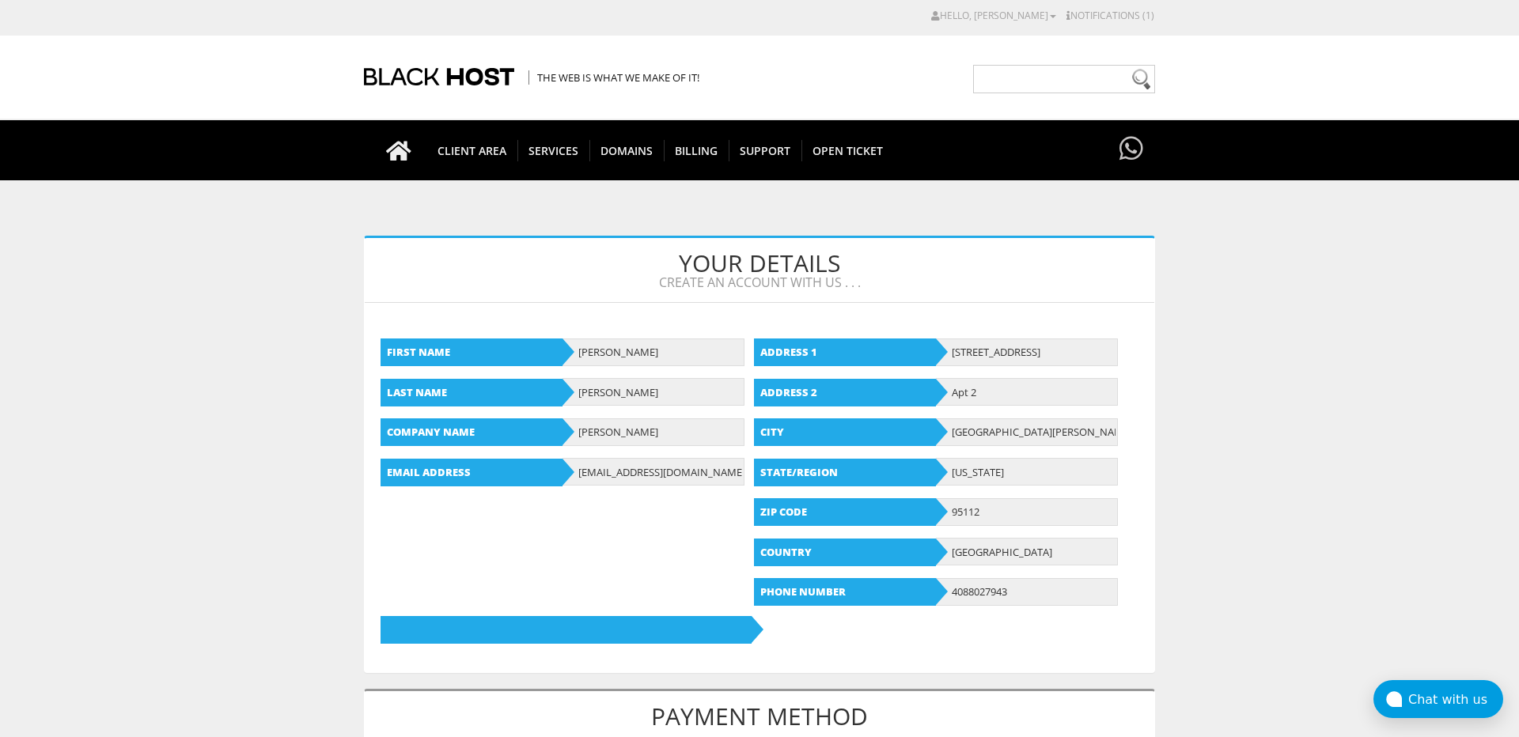
click at [642, 625] on b at bounding box center [566, 630] width 371 height 28
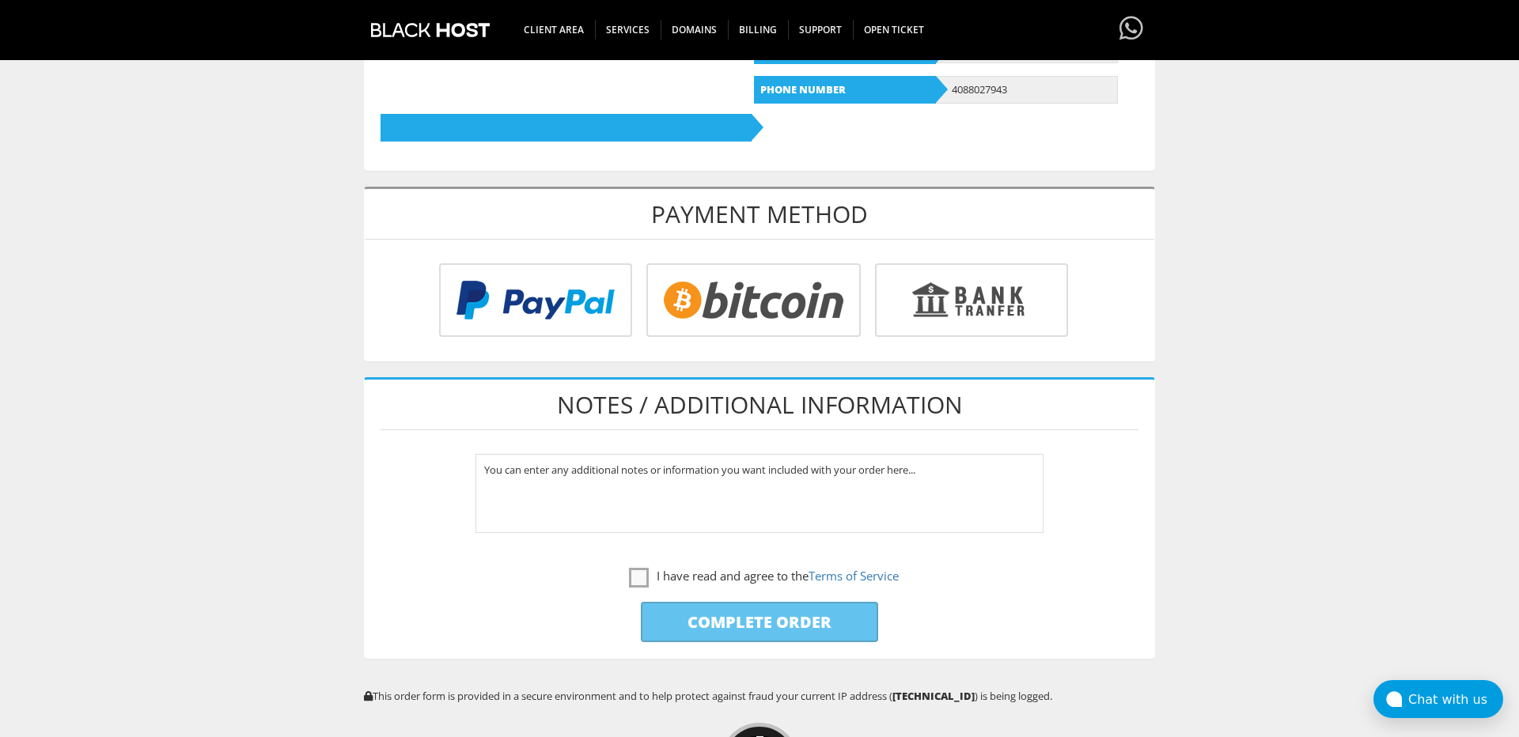
scroll to position [582, 0]
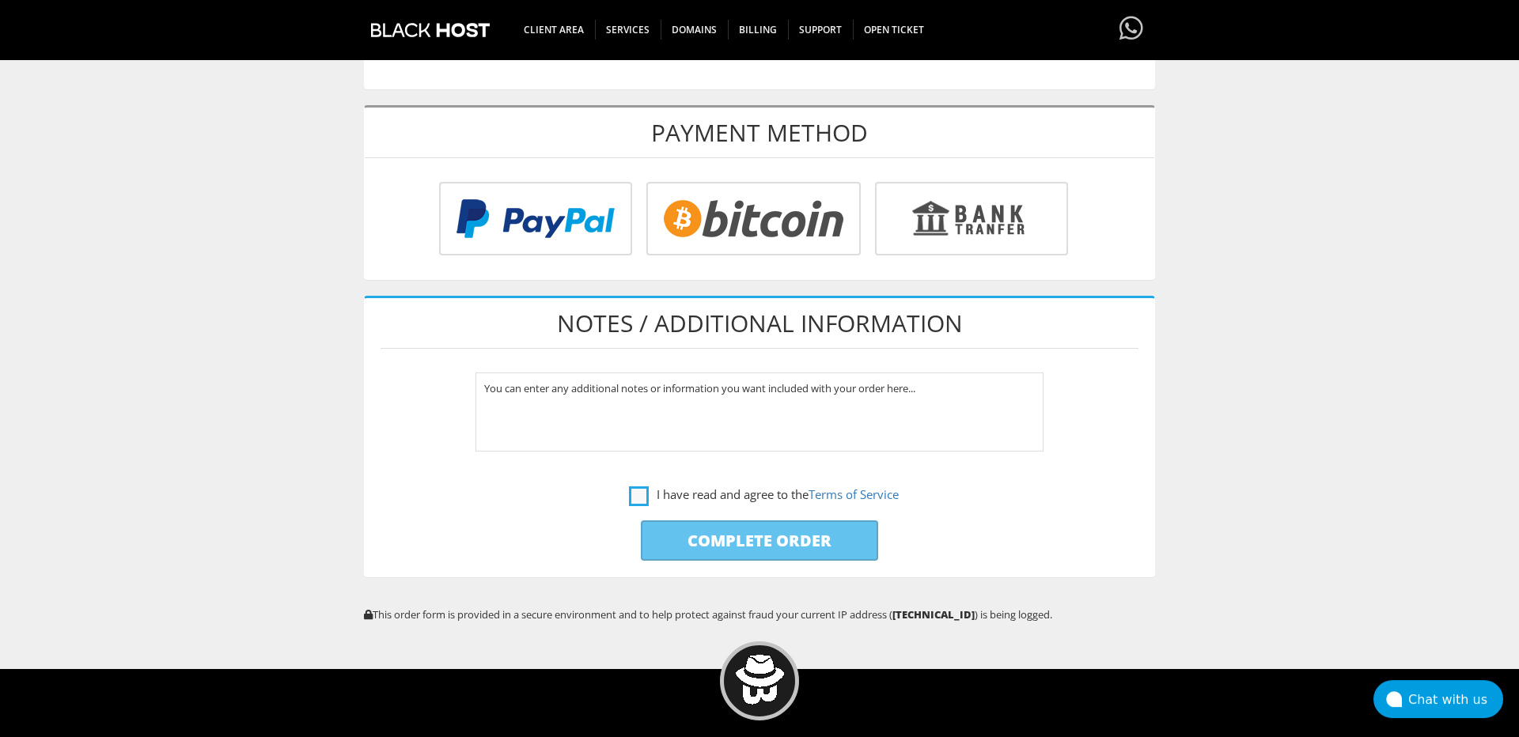
click at [637, 499] on label "I have read and agree to the Terms of Service" at bounding box center [764, 495] width 270 height 20
checkbox input "true"
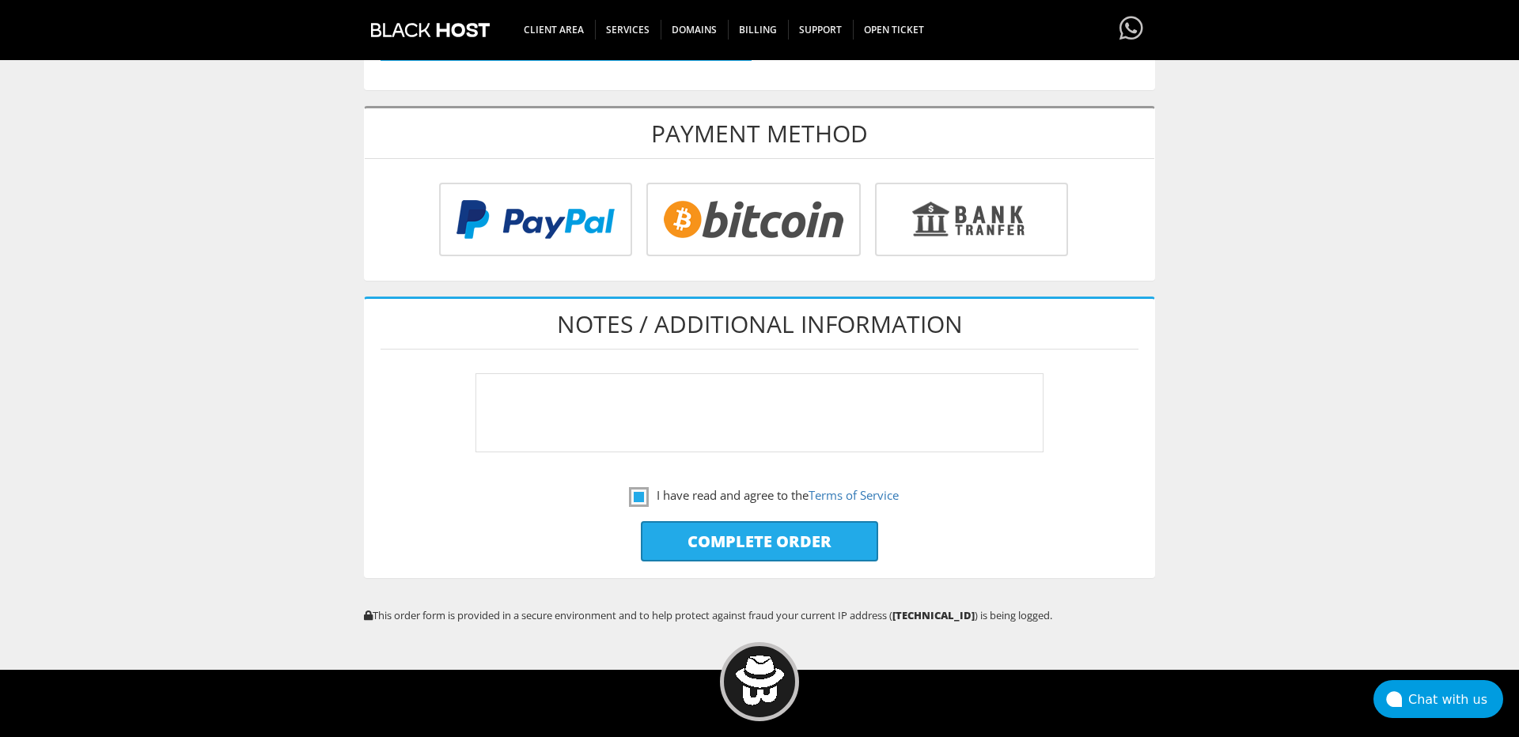
click at [579, 403] on textarea "You can enter any additional notes or information you want included with your o…" at bounding box center [760, 412] width 569 height 79
type textarea "Y"
type textarea "Used as a node on a highly politically targeted World Famous A-List Celebrity W…"
click at [843, 553] on input "Complete Order" at bounding box center [759, 541] width 237 height 40
type input "Please Wait..."
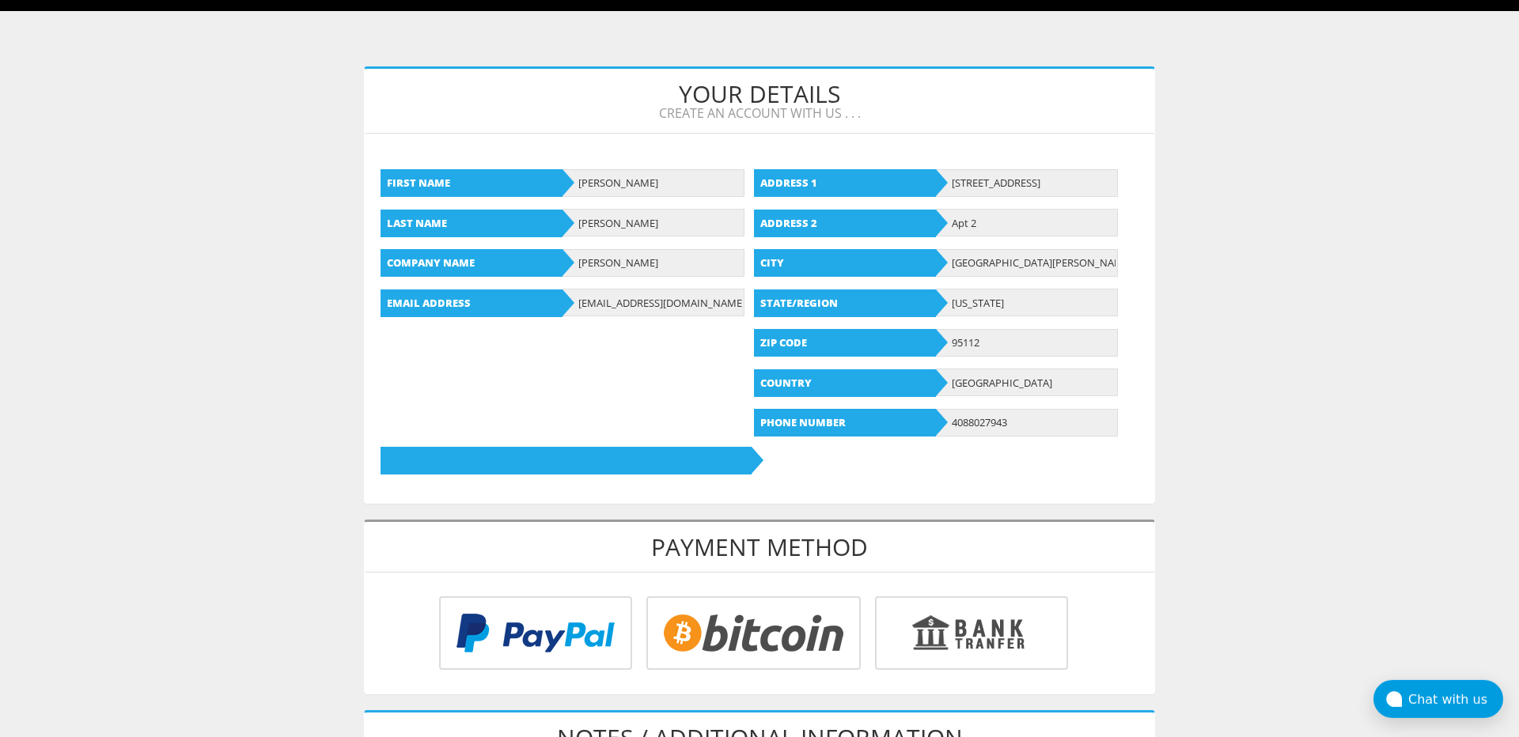
scroll to position [0, 0]
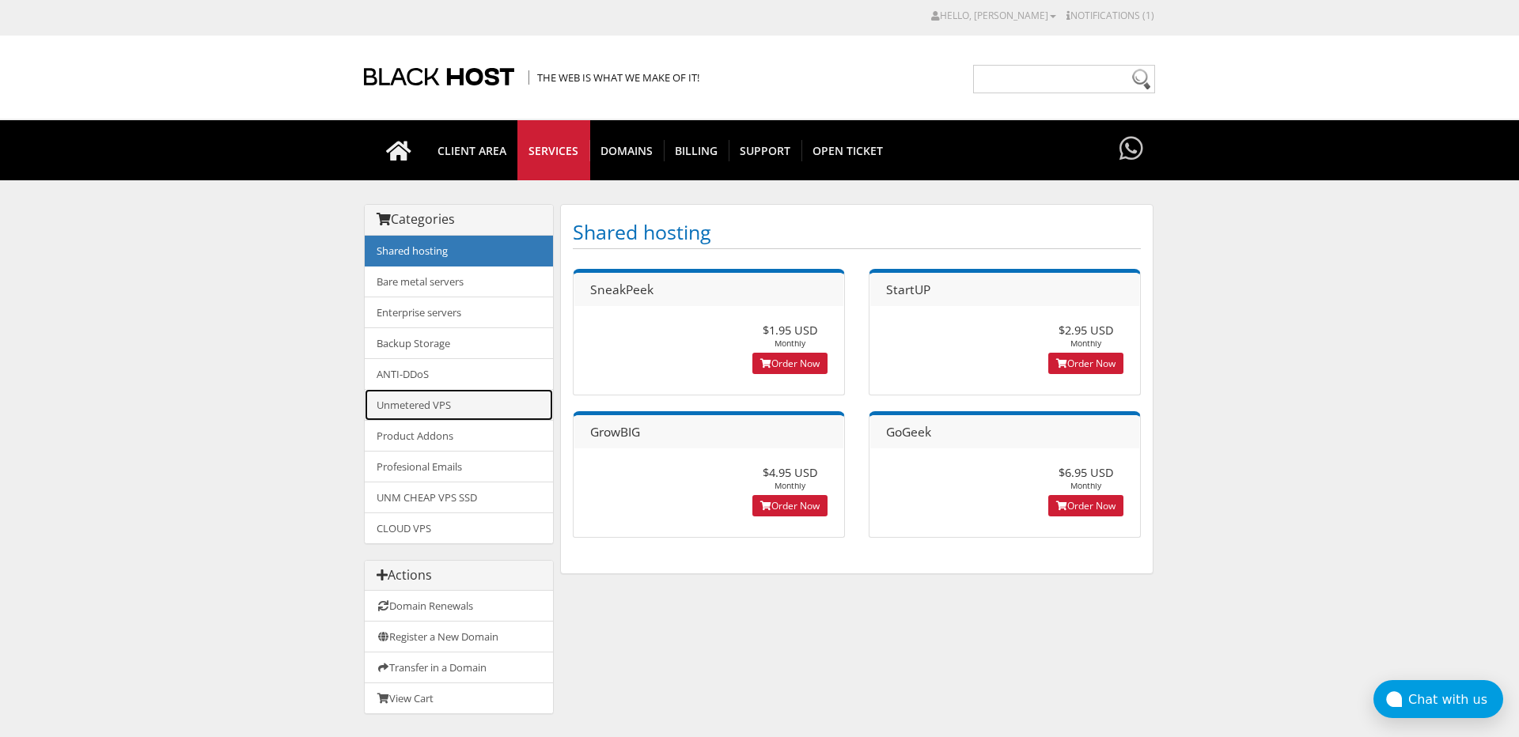
click at [471, 409] on link "Unmetered VPS" at bounding box center [459, 405] width 188 height 32
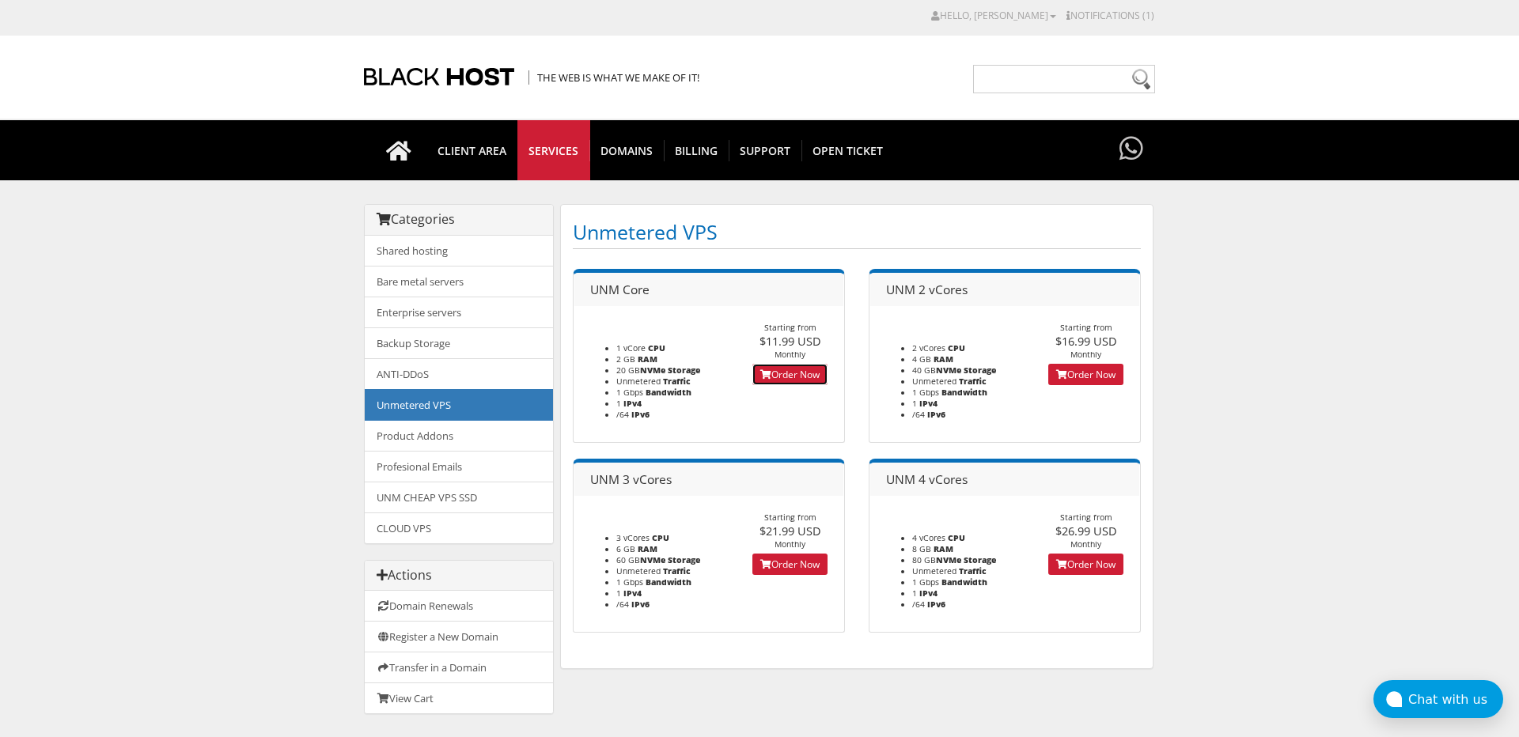
click at [800, 372] on link "Order Now" at bounding box center [789, 374] width 75 height 21
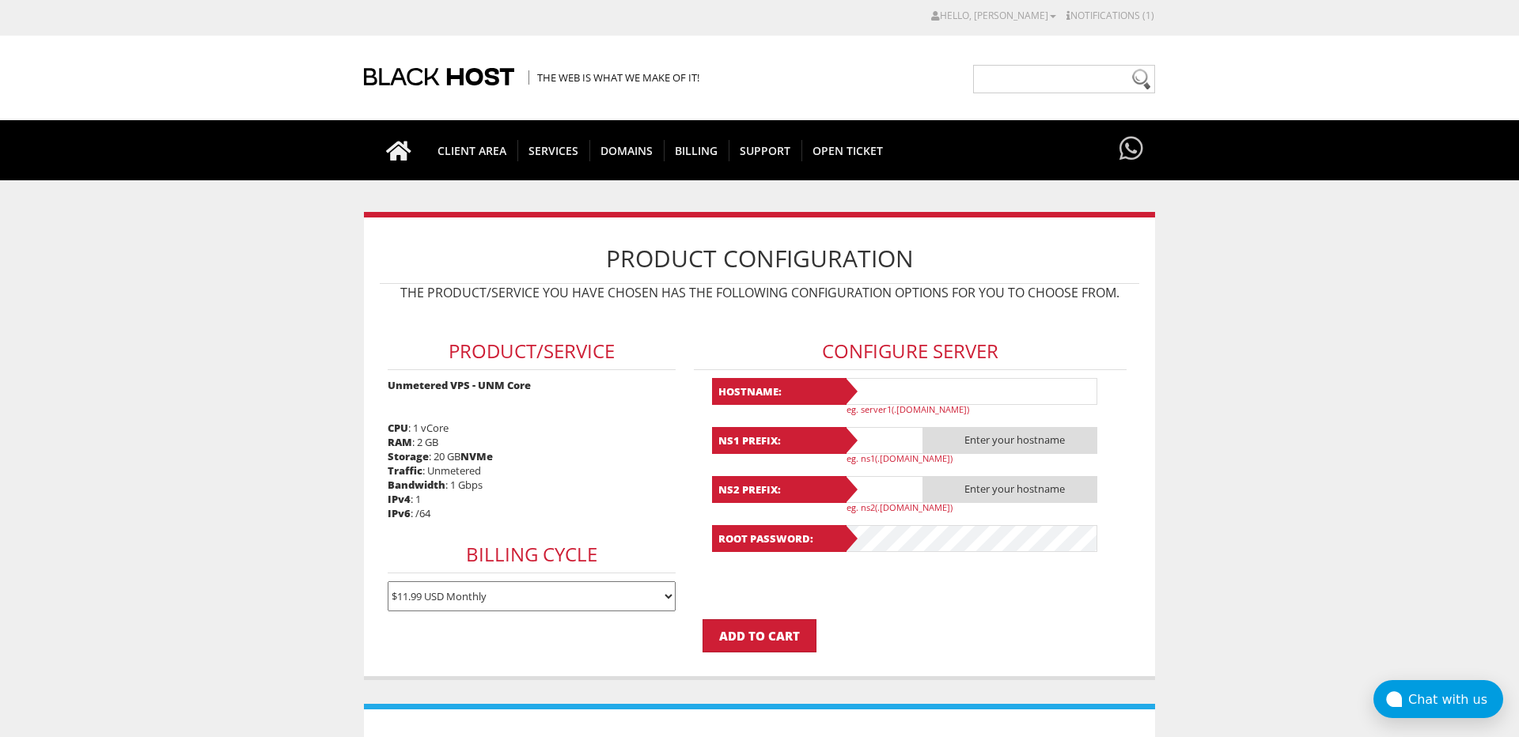
click at [388, 582] on select "$11.99 USD Monthly $34.17 USD Quarterly $64.74 USD Semi-Annually $122.29 USD An…" at bounding box center [532, 597] width 289 height 30
select select "annually"
click option "$122.29 USD Annually" at bounding box center [0, 0] width 0 height 0
click at [972, 380] on input "text" at bounding box center [970, 391] width 253 height 27
type input "[DOMAIN_NAME]"
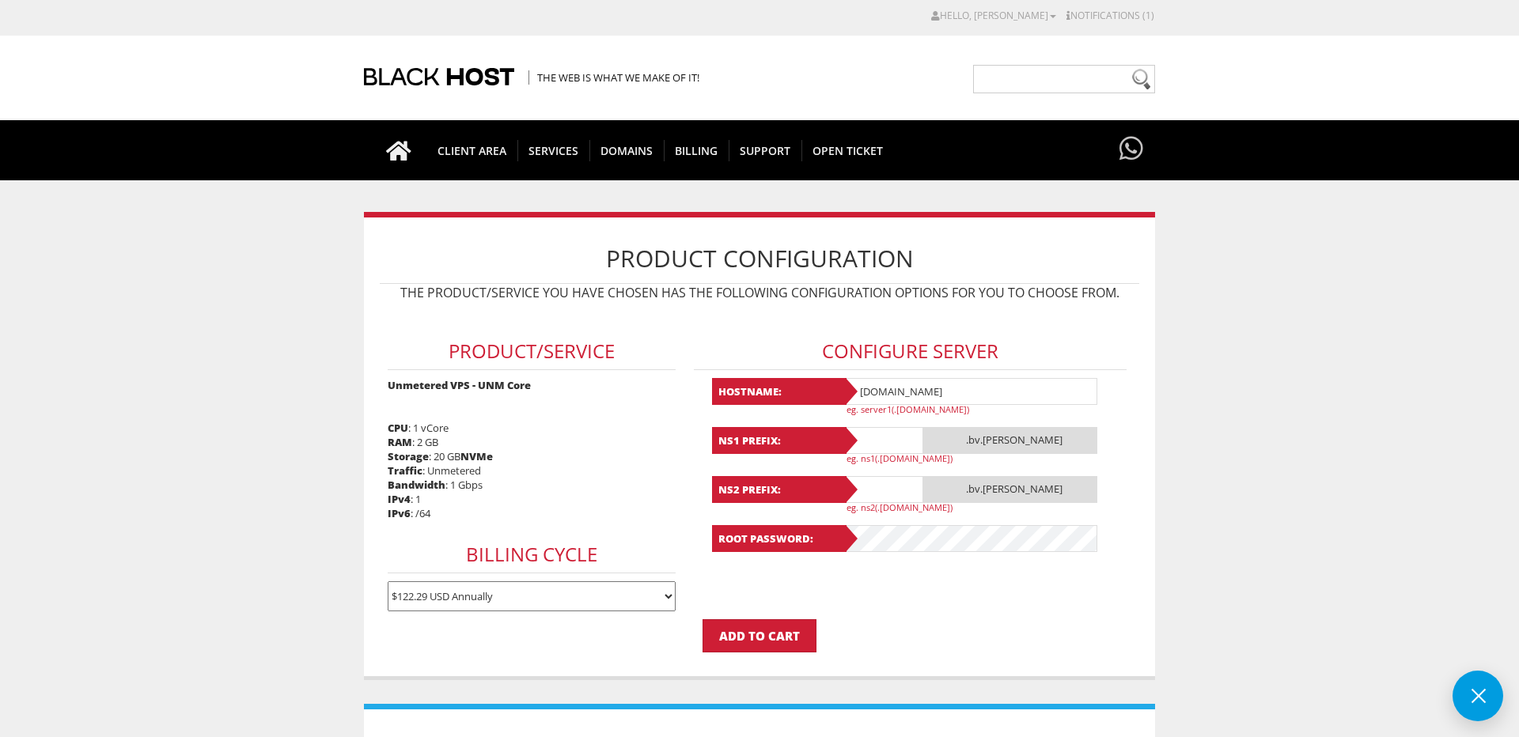
click at [899, 446] on input "text" at bounding box center [883, 440] width 79 height 27
type input "ns1"
click at [701, 524] on div "Configure Server Hostname: bv.josephwcarrillo.actor eg. server1(.yourdomain.com…" at bounding box center [910, 436] width 448 height 255
click at [877, 483] on input "text" at bounding box center [883, 489] width 79 height 27
type input "ns2"
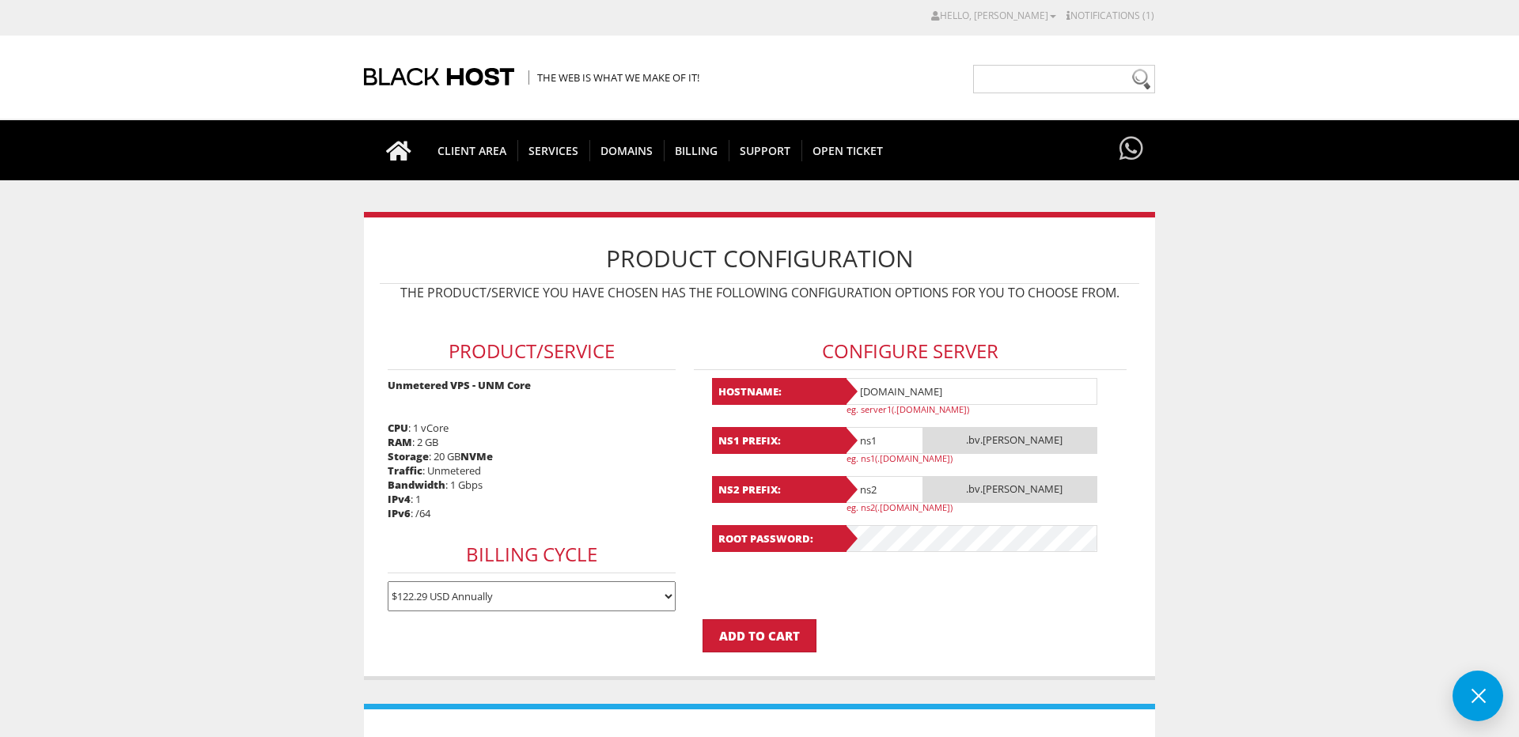
click at [893, 567] on form "Product/Service Unmetered VPS - UNM Core CPU : 1 vCore RAM : 2 GB Storage : 20 …" at bounding box center [760, 480] width 760 height 343
click at [908, 519] on div "Hostname: bv.josephwcarrillo.actor eg. server1(.yourdomain.com) NS1 Prefix: ns1…" at bounding box center [910, 465] width 396 height 174
click at [735, 639] on input "Add to Cart" at bounding box center [760, 636] width 114 height 33
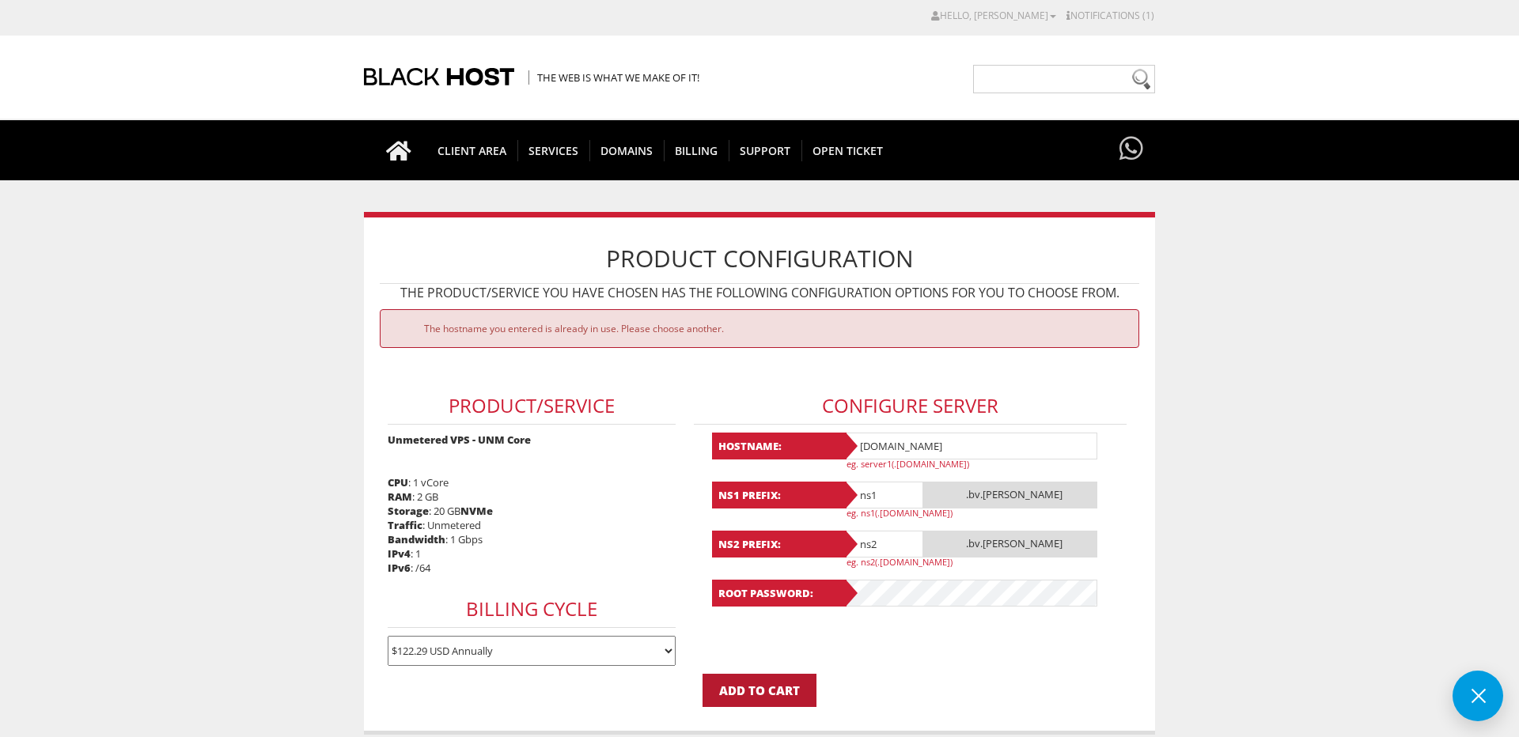
click at [764, 691] on input "Add to Cart" at bounding box center [760, 690] width 114 height 33
click at [767, 706] on input "Add to Cart" at bounding box center [760, 690] width 114 height 33
click at [352, 413] on body "CAD CHF EUR GBP JPY MKD RUB USD Hello, JOSEPH Credit Card Details Contacts/Sub-…" at bounding box center [759, 640] width 1519 height 1264
click at [870, 453] on input "bv.josephwcarrillo.actor" at bounding box center [970, 446] width 253 height 27
click at [904, 684] on p "Add to Cart" at bounding box center [760, 690] width 760 height 33
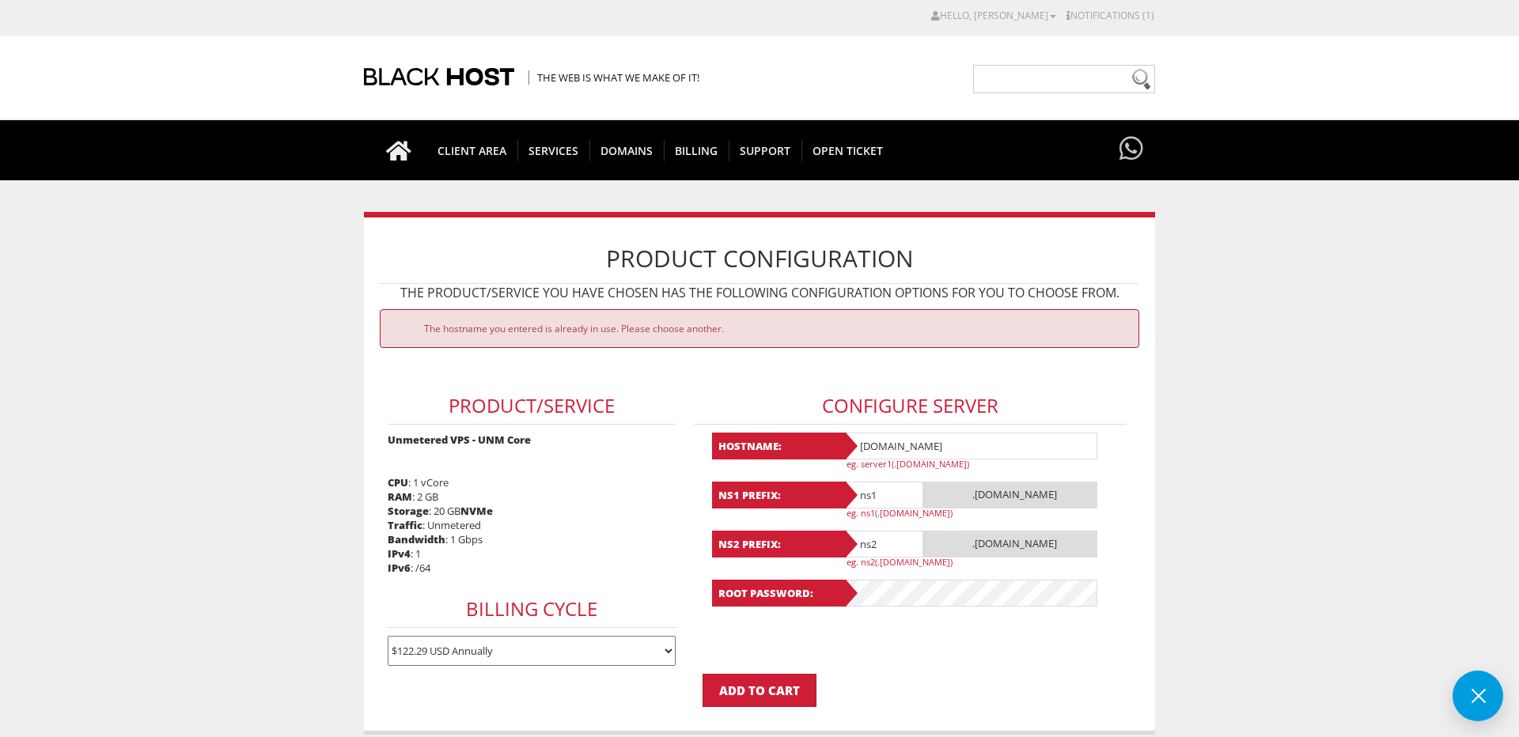
click at [919, 450] on input "mainfirewall.josephwcarrillo.actor" at bounding box center [970, 446] width 253 height 27
click at [878, 444] on input "op3nproxy.josephwcarrillo.actor" at bounding box center [970, 446] width 253 height 27
click at [1040, 445] on input "openproxy.josephwcarrillo.actor" at bounding box center [970, 446] width 253 height 27
type input "openproxy.josephwcarrillo.actor"
click at [764, 692] on input "Add to Cart" at bounding box center [760, 690] width 114 height 33
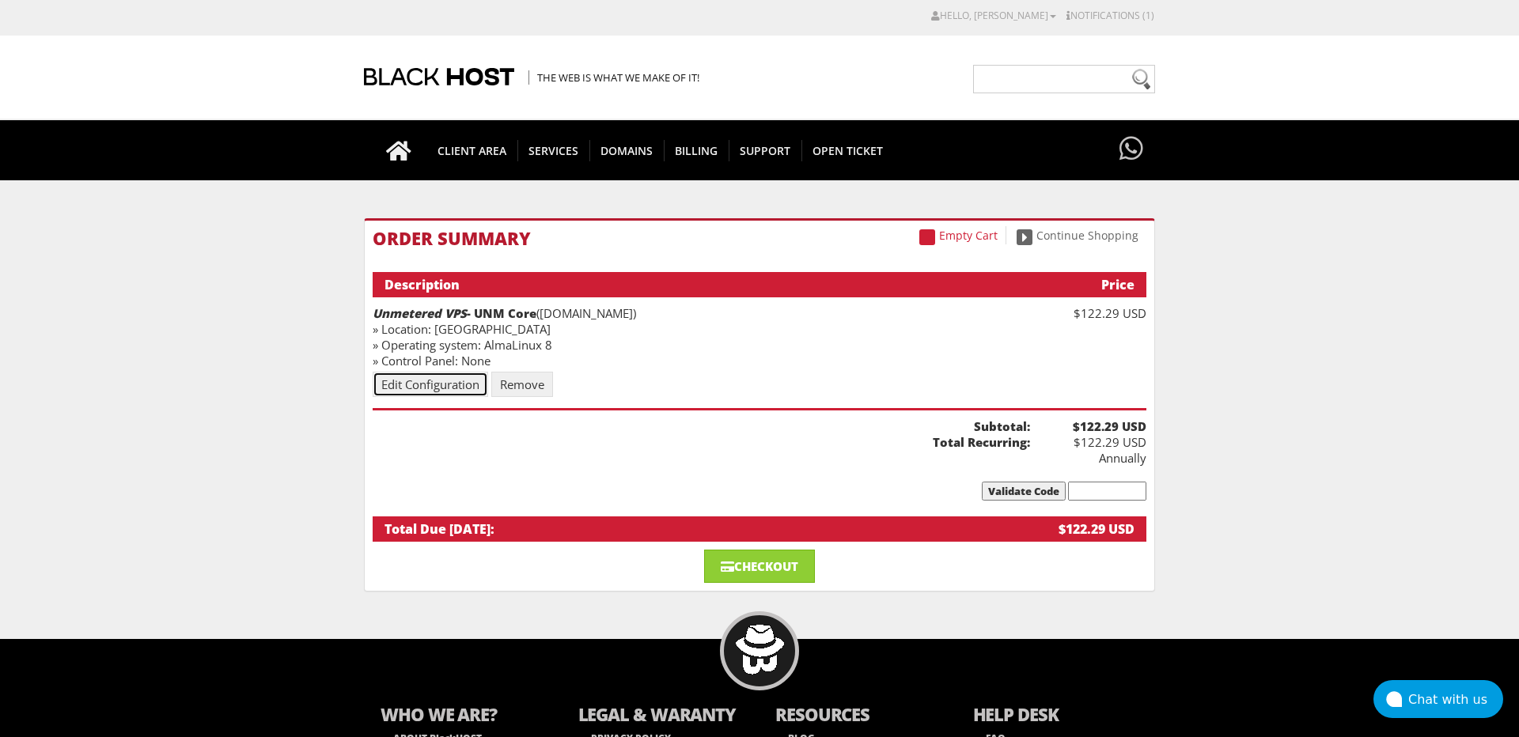
click at [442, 382] on link "Edit Configuration" at bounding box center [431, 384] width 116 height 25
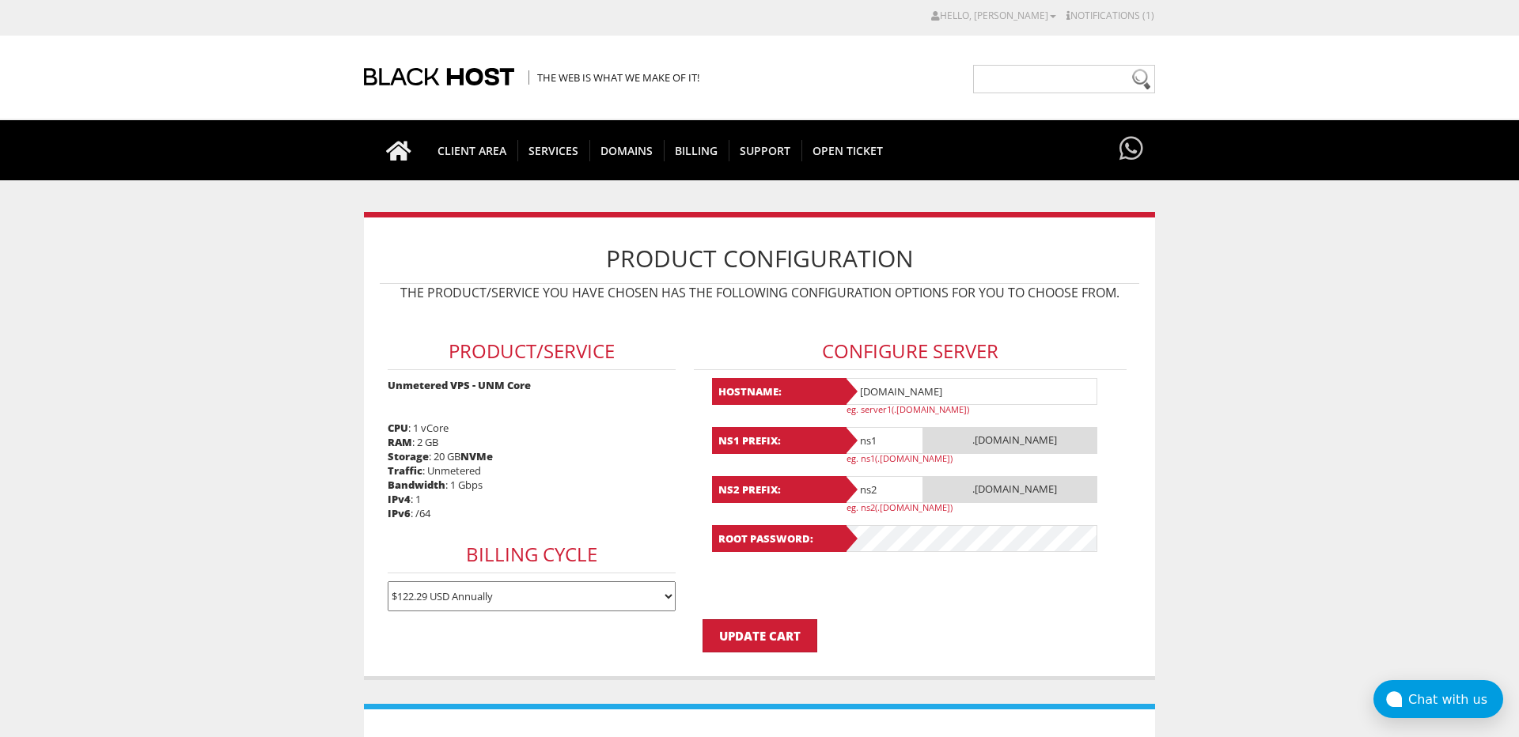
click at [388, 582] on select "$11.99 USD Monthly $34.17 USD Quarterly $64.74 USD Semi-Annually $122.29 USD An…" at bounding box center [532, 597] width 289 height 30
click at [665, 589] on select "$11.99 USD Monthly $34.17 USD Quarterly $64.74 USD Semi-Annually $122.29 USD An…" at bounding box center [532, 597] width 289 height 30
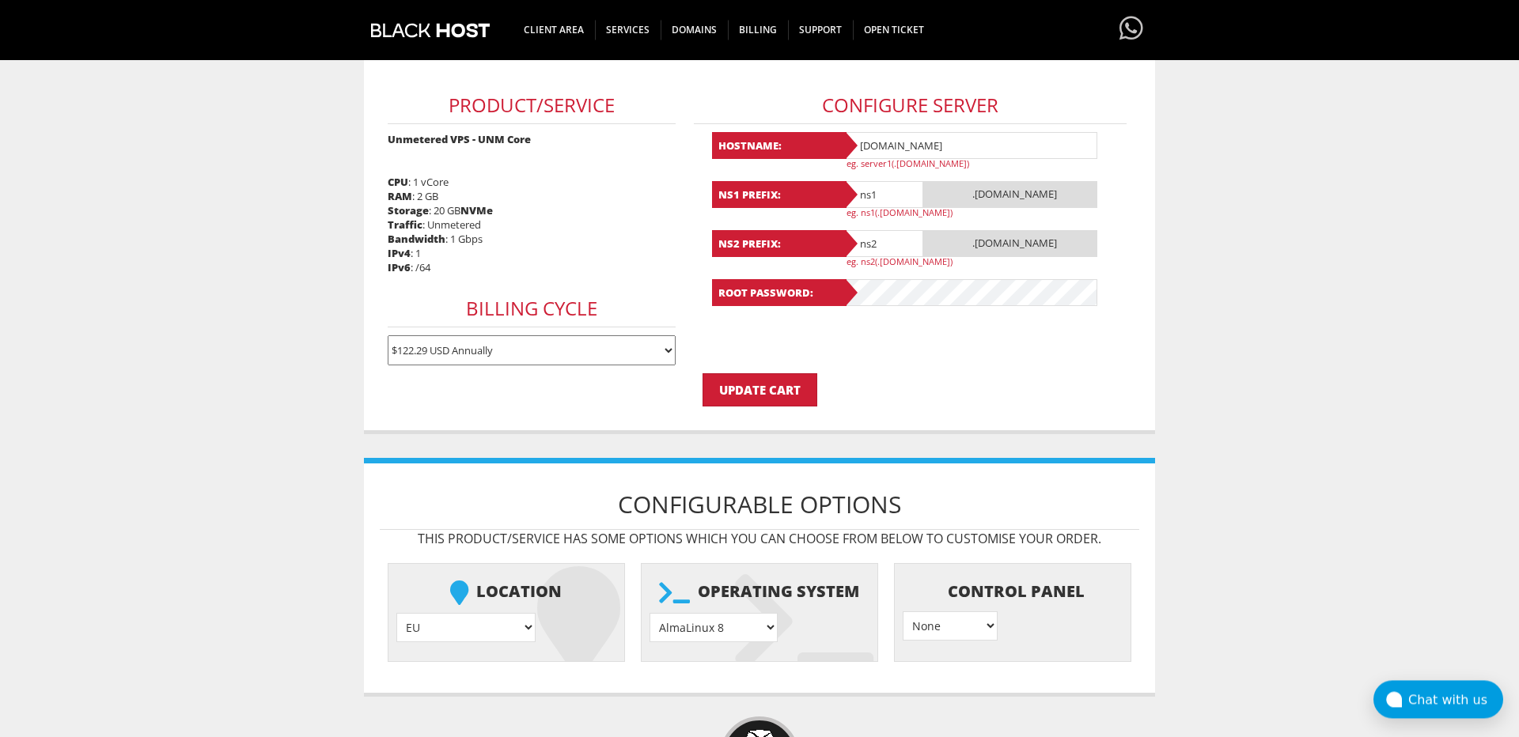
scroll to position [241, 0]
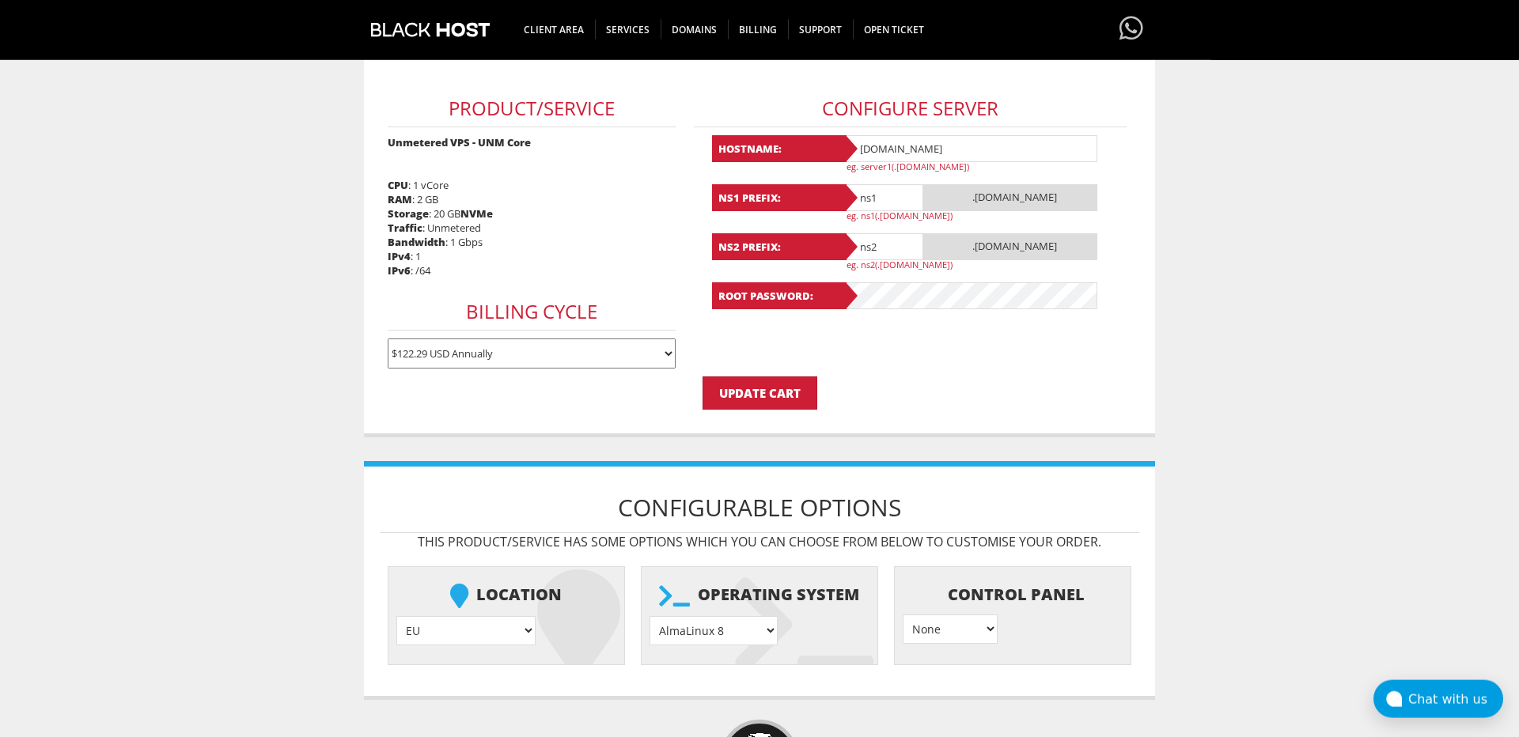
click at [396, 616] on select "EU } USA } London } Amsterdam } Vienna } Chicago }" at bounding box center [465, 630] width 139 height 29
select select "1178"
click option "Amsterdam" at bounding box center [0, 0] width 0 height 0
click at [650, 616] on select "AlmaLinux 8 } AlmaLinux 9 } AlmaLinux 10 } Rocky Linux 8 } Rocky Linux 9 } Cent…" at bounding box center [714, 630] width 128 height 29
select select "248"
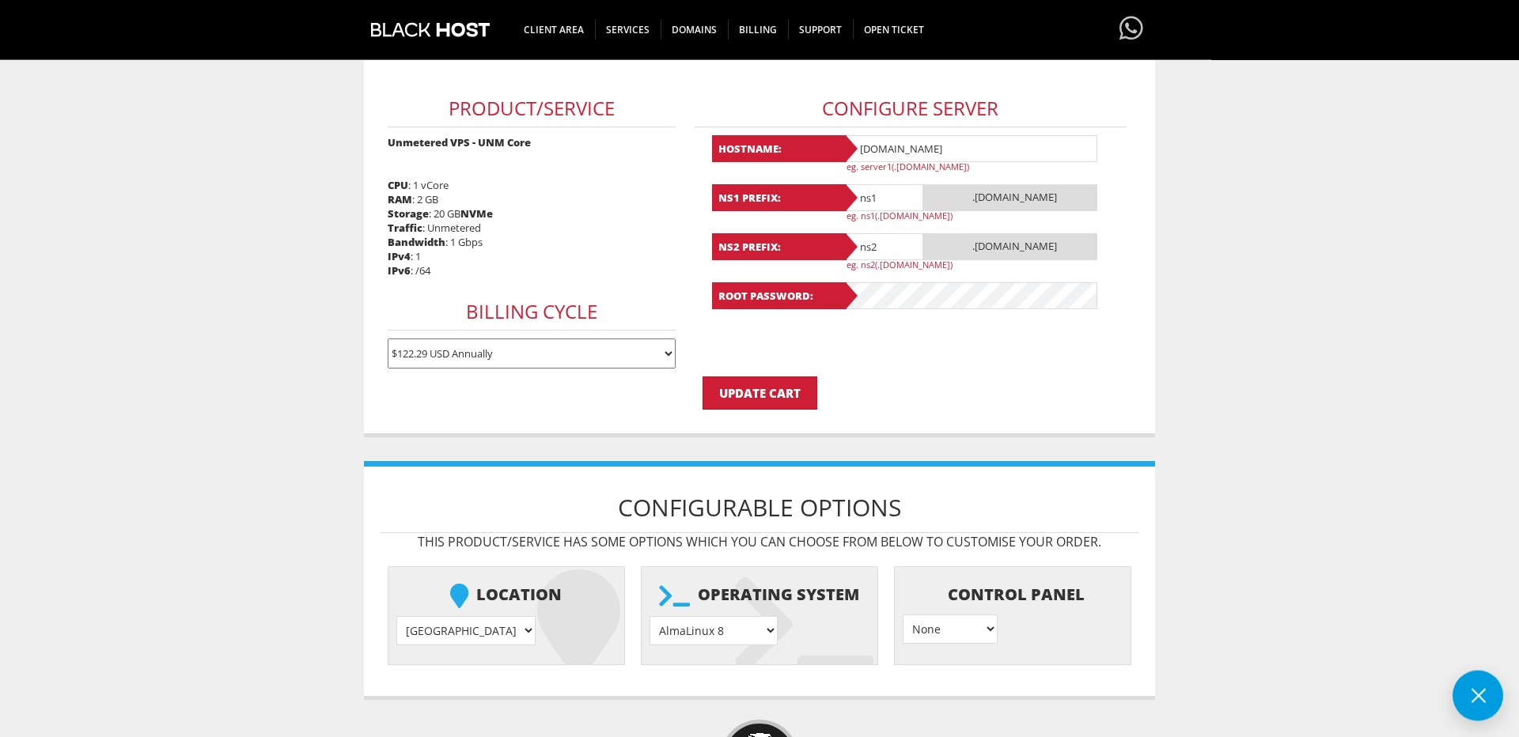
click option "Debian 12" at bounding box center [0, 0] width 0 height 0
click at [780, 396] on input "Update Cart" at bounding box center [760, 393] width 115 height 33
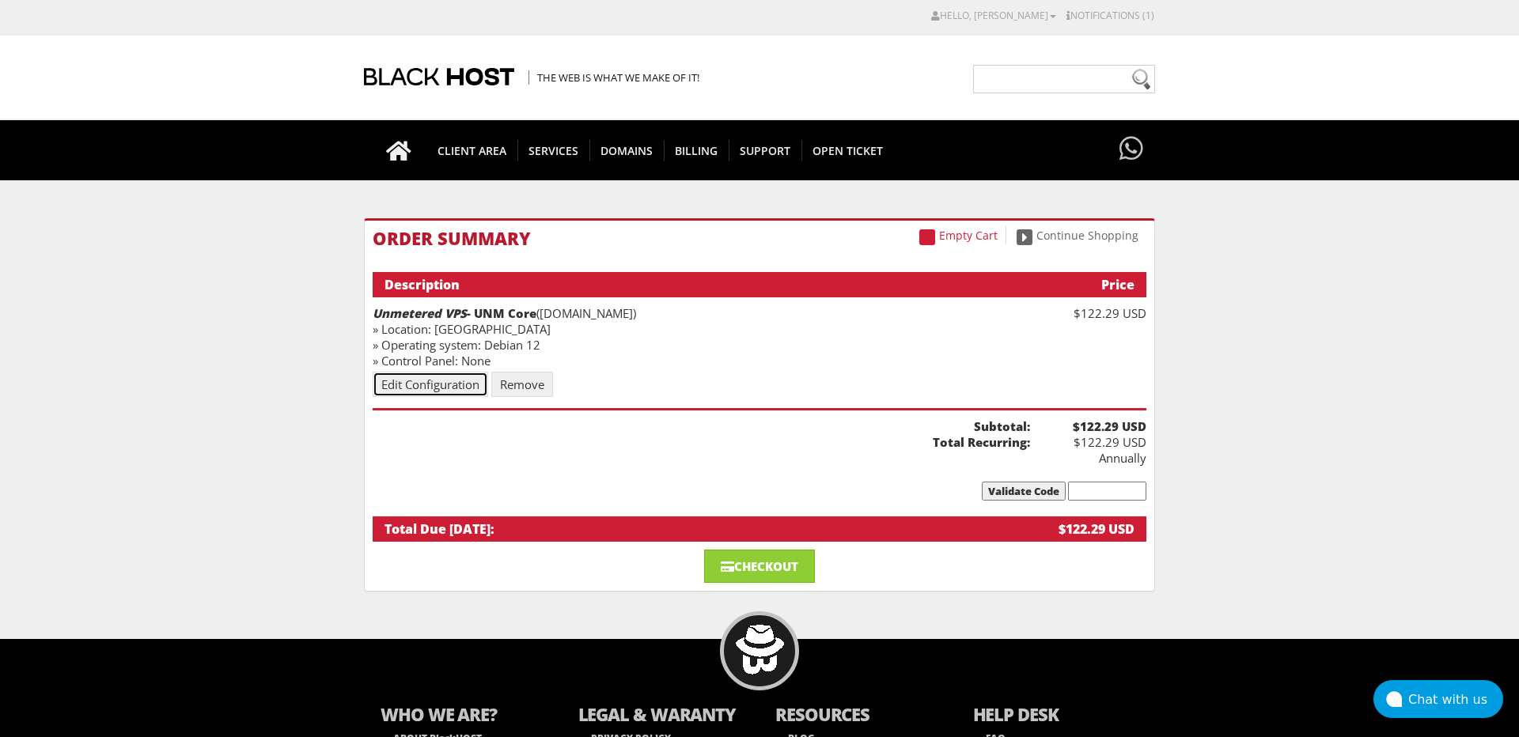
click at [426, 374] on link "Edit Configuration" at bounding box center [431, 384] width 116 height 25
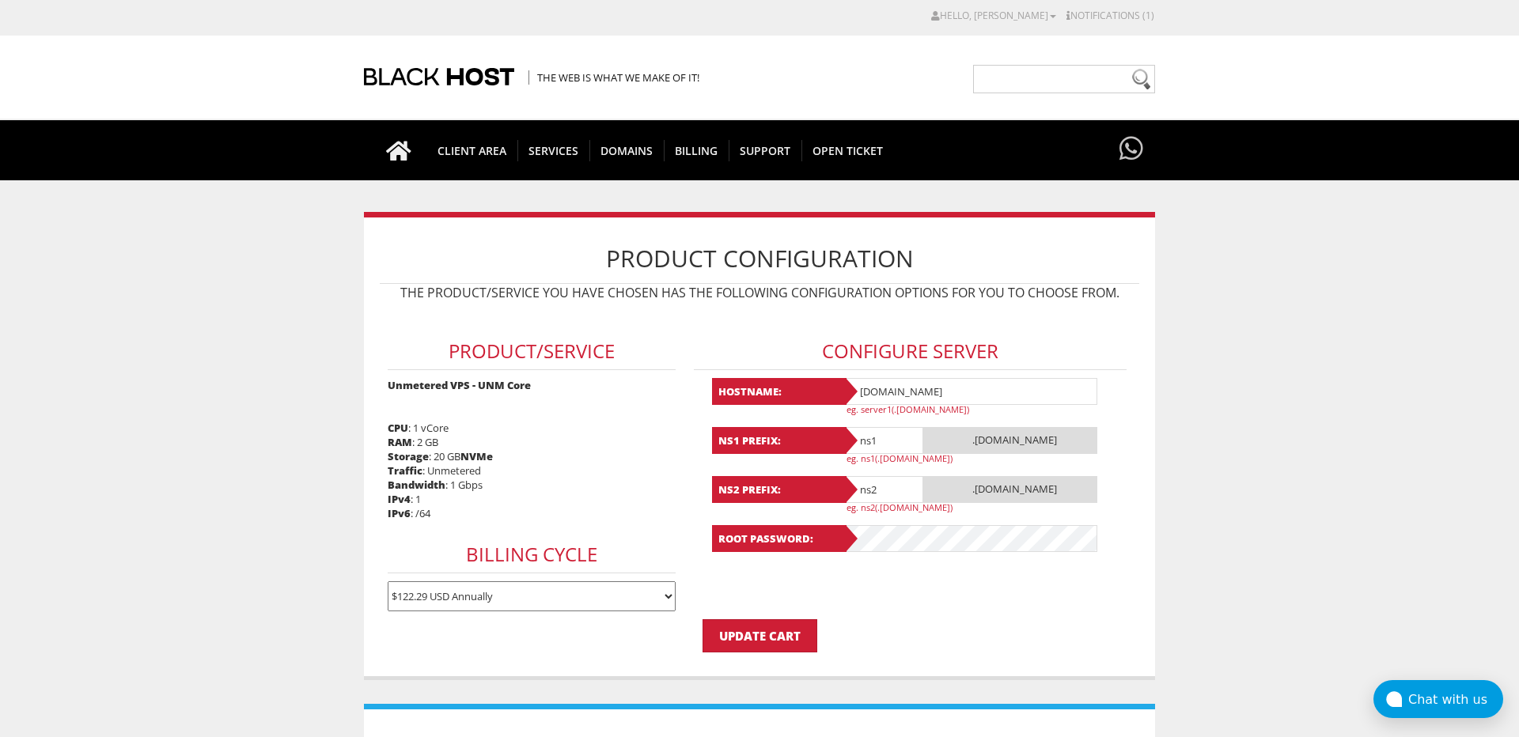
click at [909, 400] on input "openproxy.josephwcarrillo.actor" at bounding box center [970, 391] width 253 height 27
click at [908, 393] on input "openproxy.josephwcarrillo.actor" at bounding box center [970, 391] width 253 height 27
click at [909, 393] on input "openproxy.josephwcarrillo.actor" at bounding box center [970, 391] width 253 height 27
click at [912, 394] on input "openproxy.josephwcarrillo.actor" at bounding box center [970, 391] width 253 height 27
click at [703, 620] on input "Update Cart" at bounding box center [760, 636] width 115 height 33
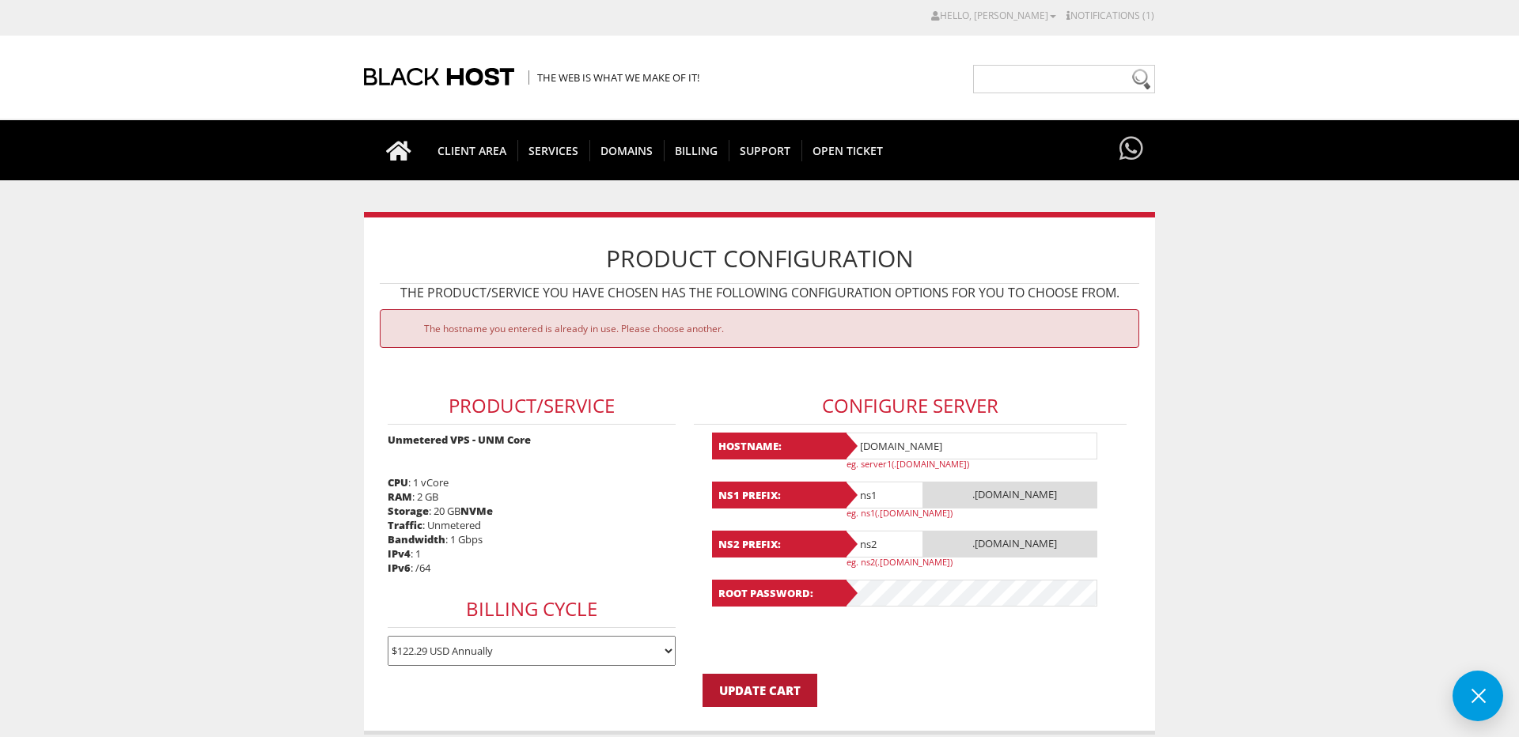
type input "bvanual.josephwcarrillo.actor"
click at [761, 692] on input "Update Cart" at bounding box center [760, 690] width 115 height 33
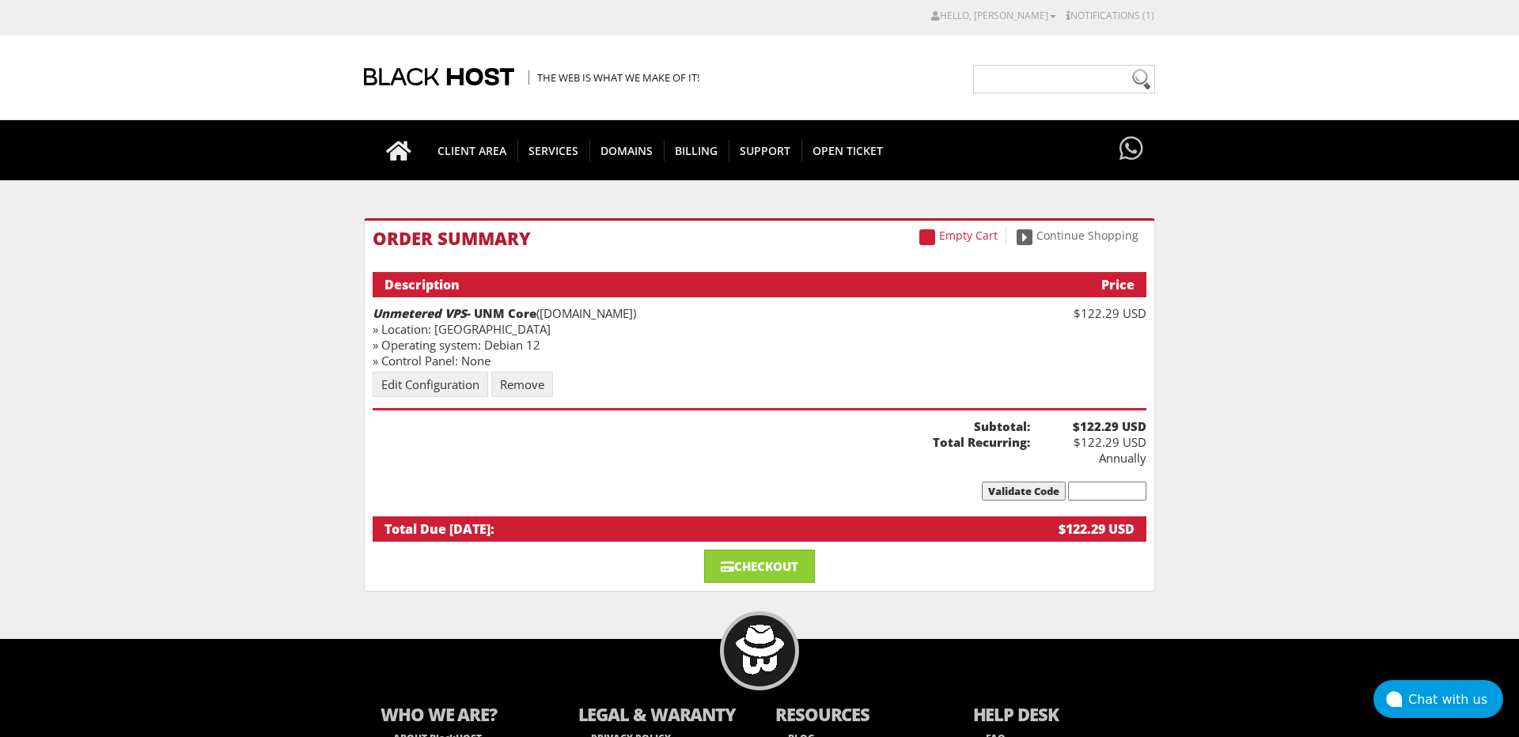
click at [779, 597] on body "CAD CHF EUR GBP JPY MKD RUB USD Hello, [PERSON_NAME] Credit Card Details Contac…" at bounding box center [759, 437] width 1519 height 858
click at [781, 570] on link "Checkout" at bounding box center [759, 566] width 111 height 33
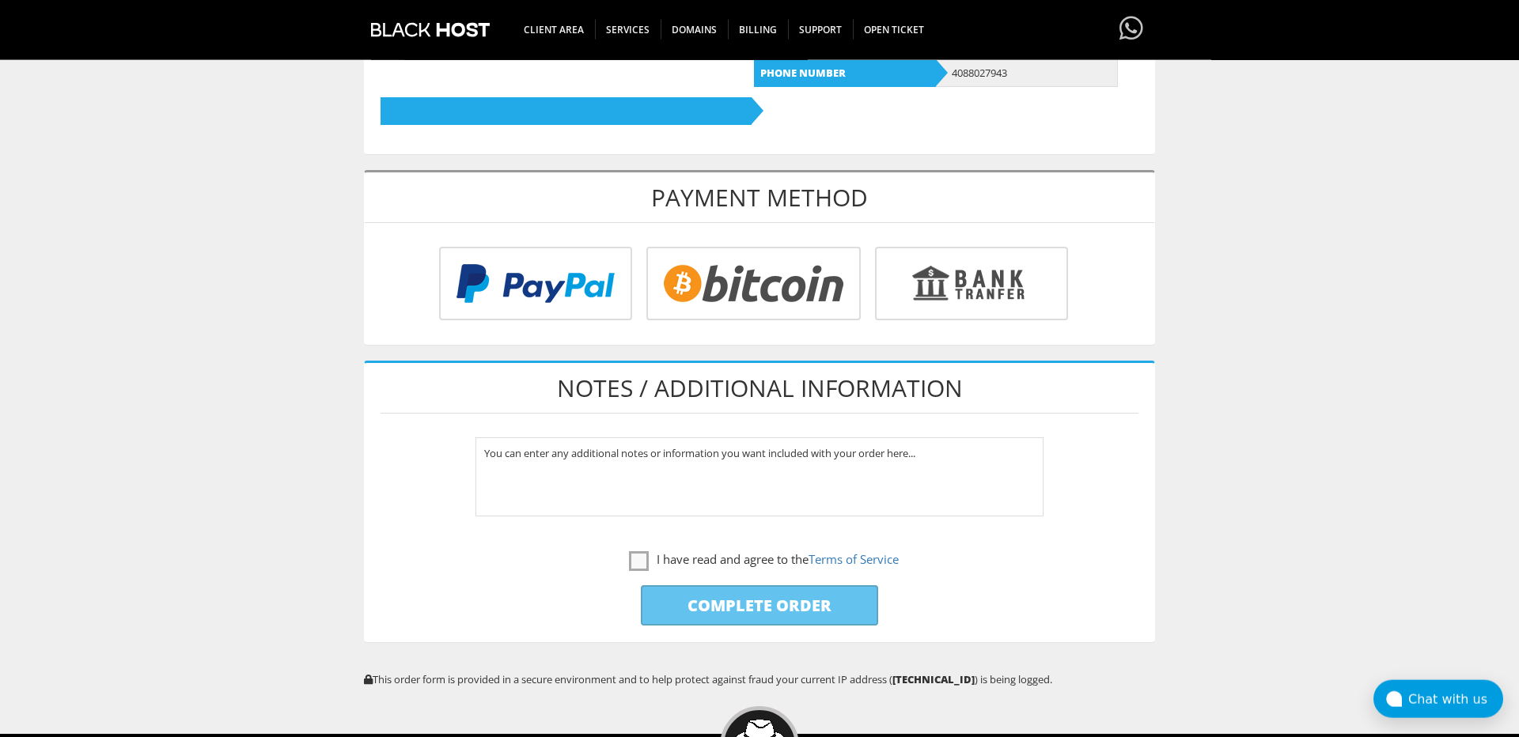
scroll to position [519, 0]
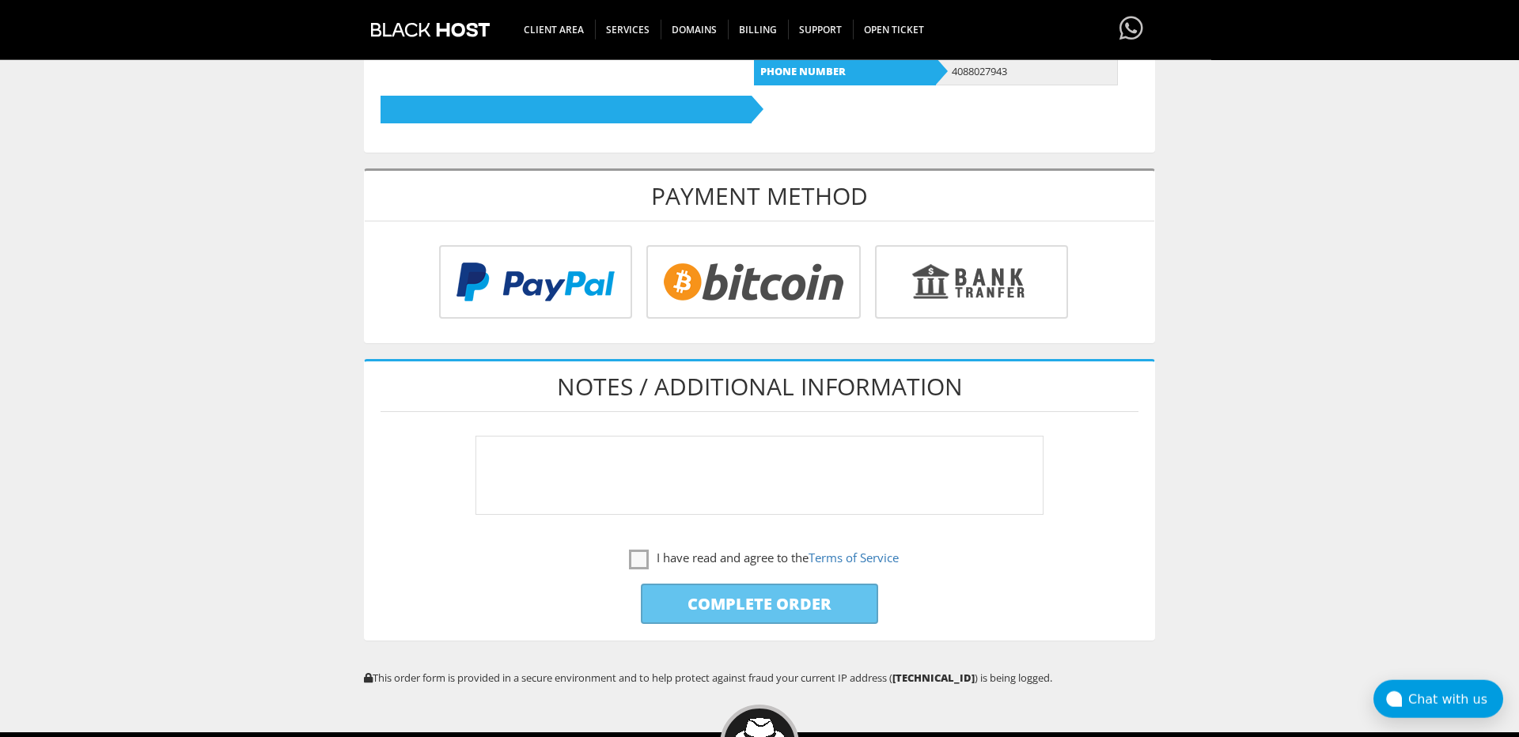
click at [705, 460] on textarea "You can enter any additional notes or information you want included with your o…" at bounding box center [760, 475] width 569 height 79
type textarea "J"
type textarea "Used for a node of a highly politically targeted World Famous A-List Celebrity …"
click at [639, 559] on label "I have read and agree to the Terms of Service" at bounding box center [764, 558] width 270 height 20
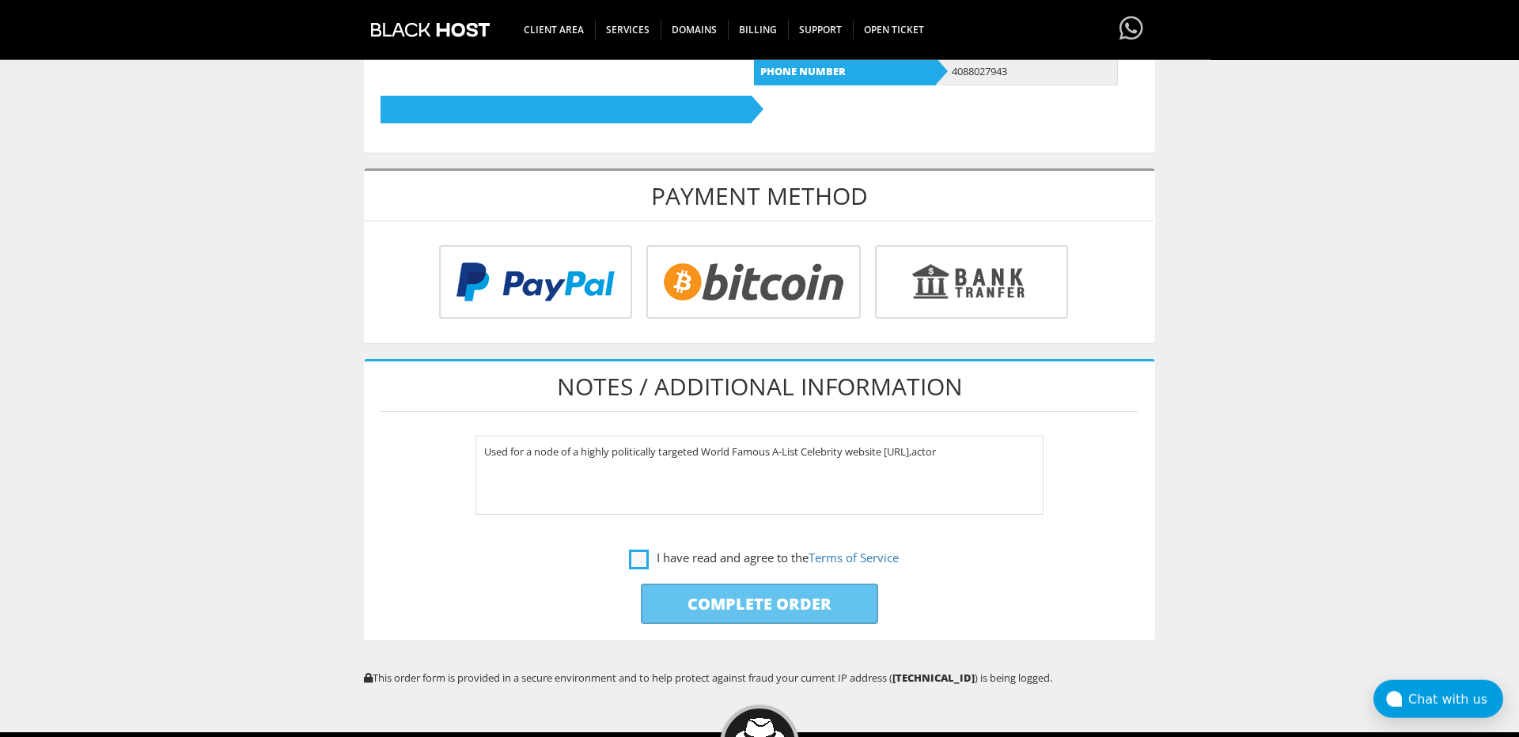
checkbox input "true"
click at [701, 604] on input "Complete Order" at bounding box center [759, 604] width 237 height 40
type input "Please Wait..."
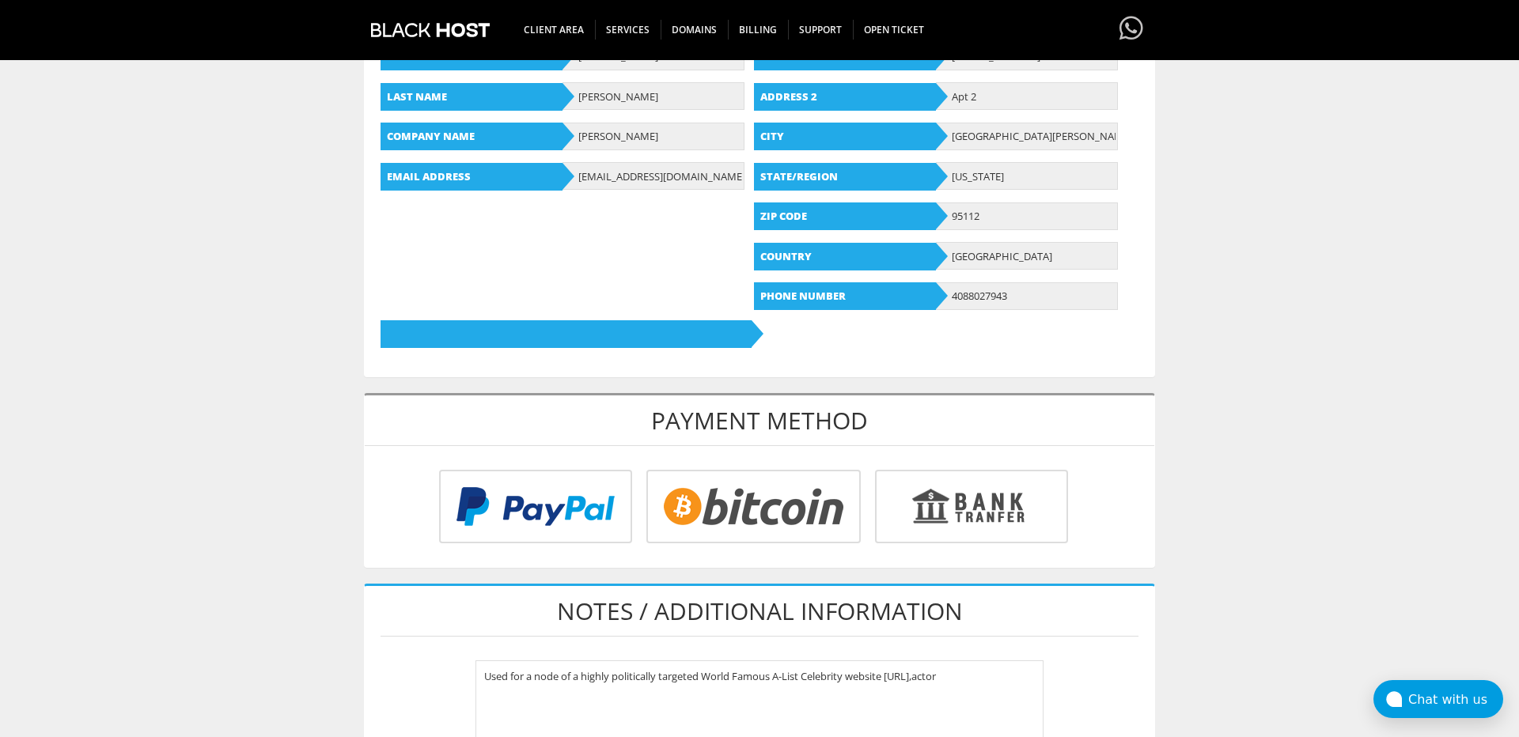
scroll to position [296, 0]
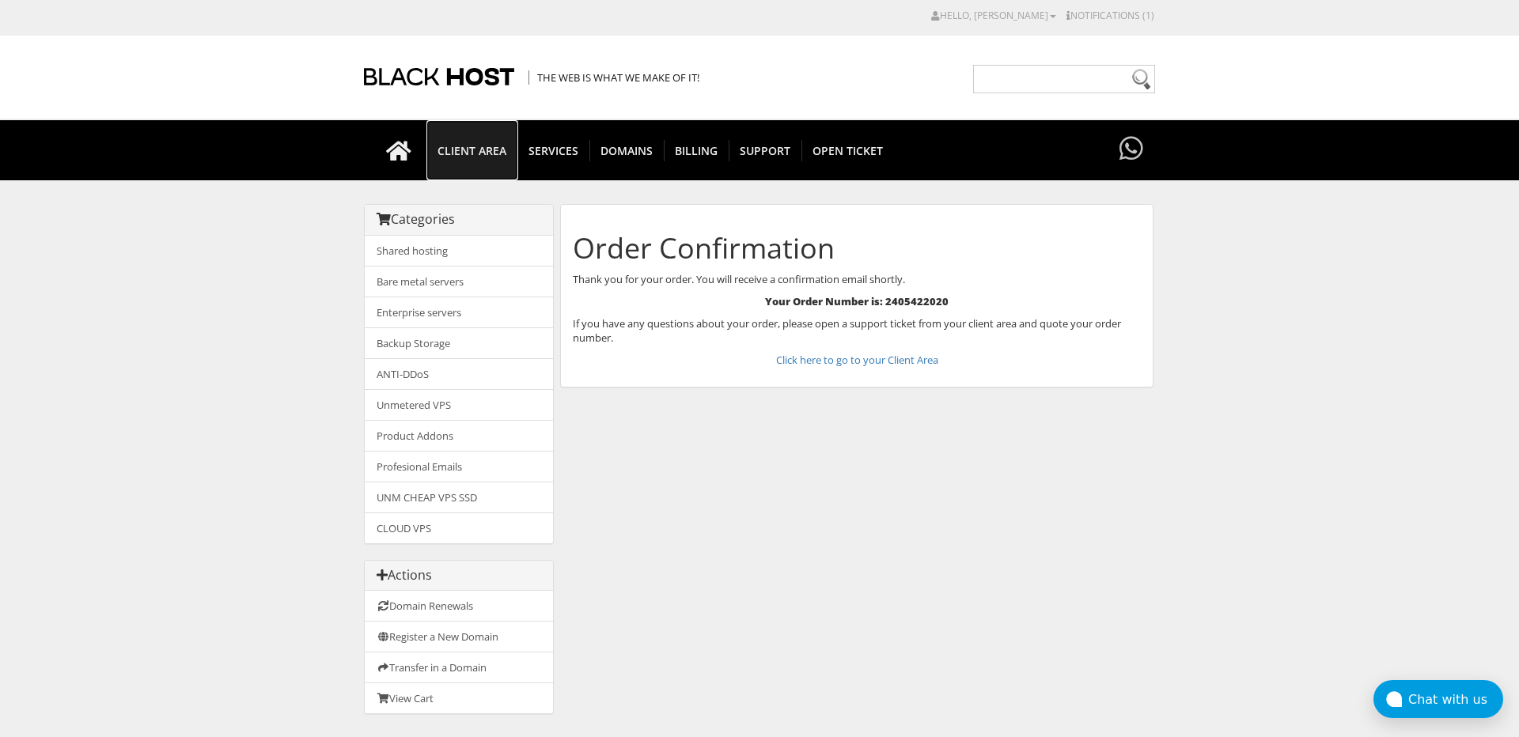
click at [479, 157] on span "CLIENT AREA" at bounding box center [471, 150] width 91 height 21
